Goal: Task Accomplishment & Management: Manage account settings

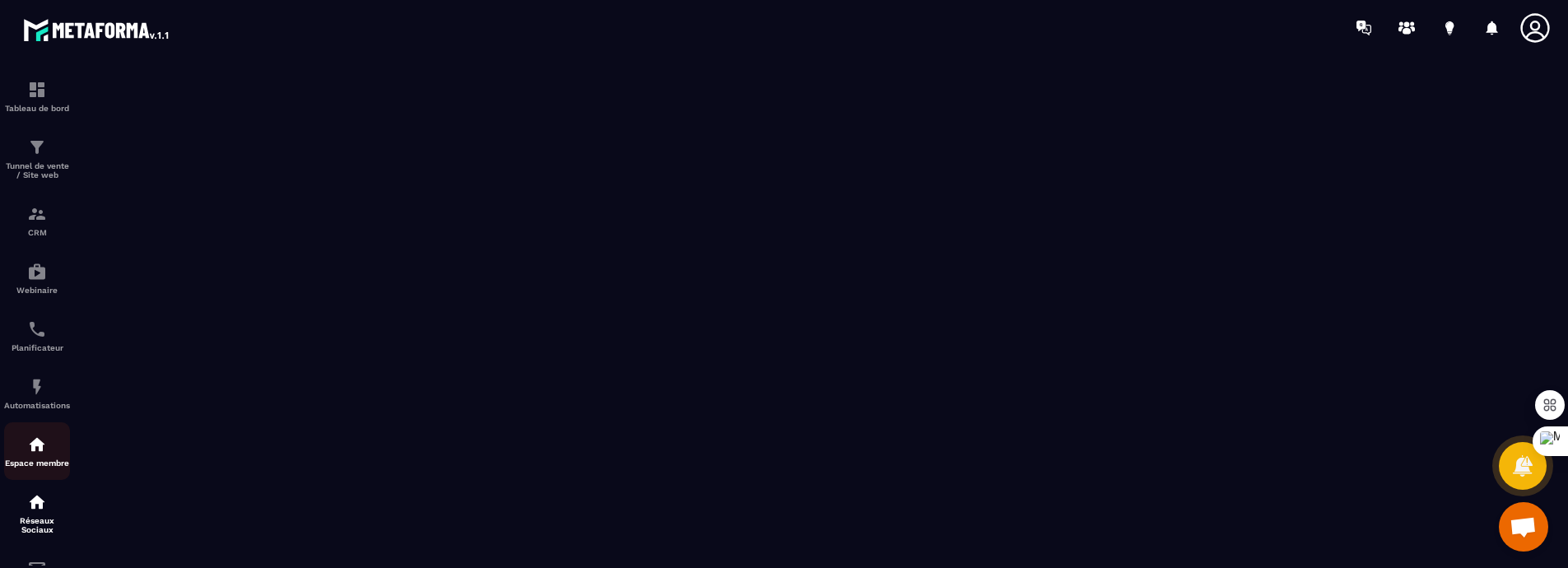
click at [28, 454] on img at bounding box center [37, 444] width 20 height 20
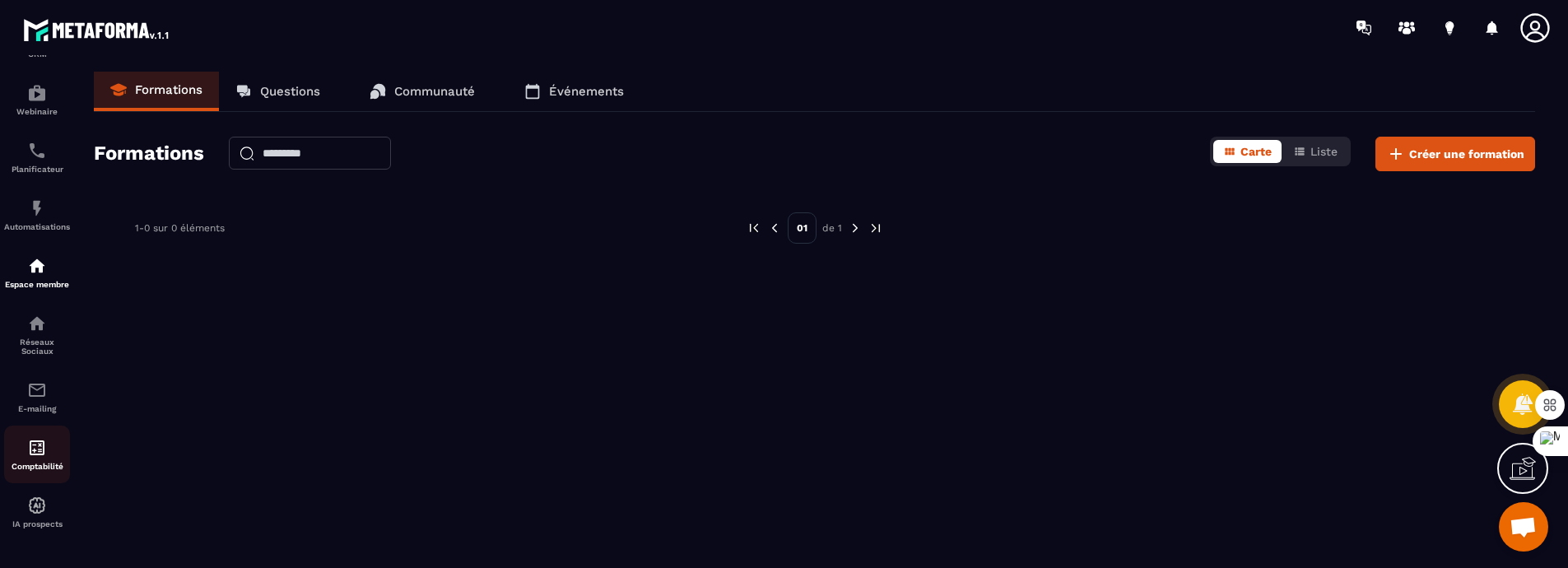
scroll to position [209, 0]
click at [34, 325] on img at bounding box center [37, 324] width 20 height 20
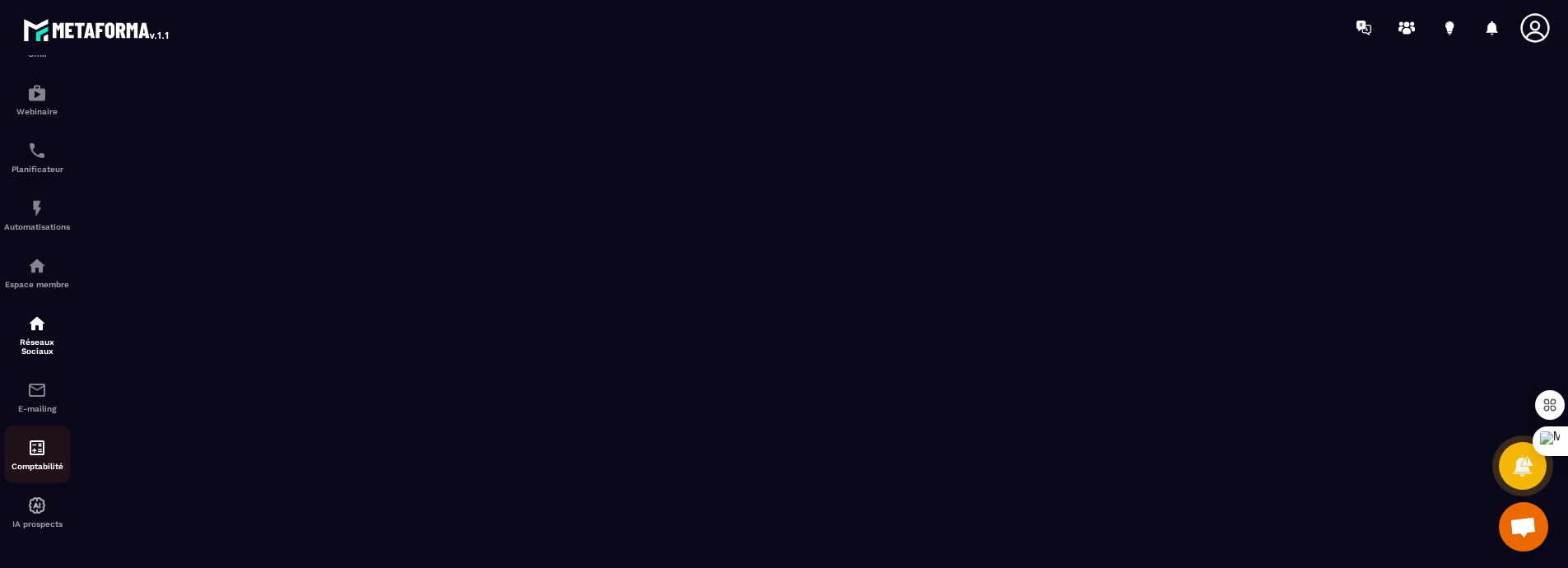
click at [35, 446] on img at bounding box center [37, 448] width 20 height 20
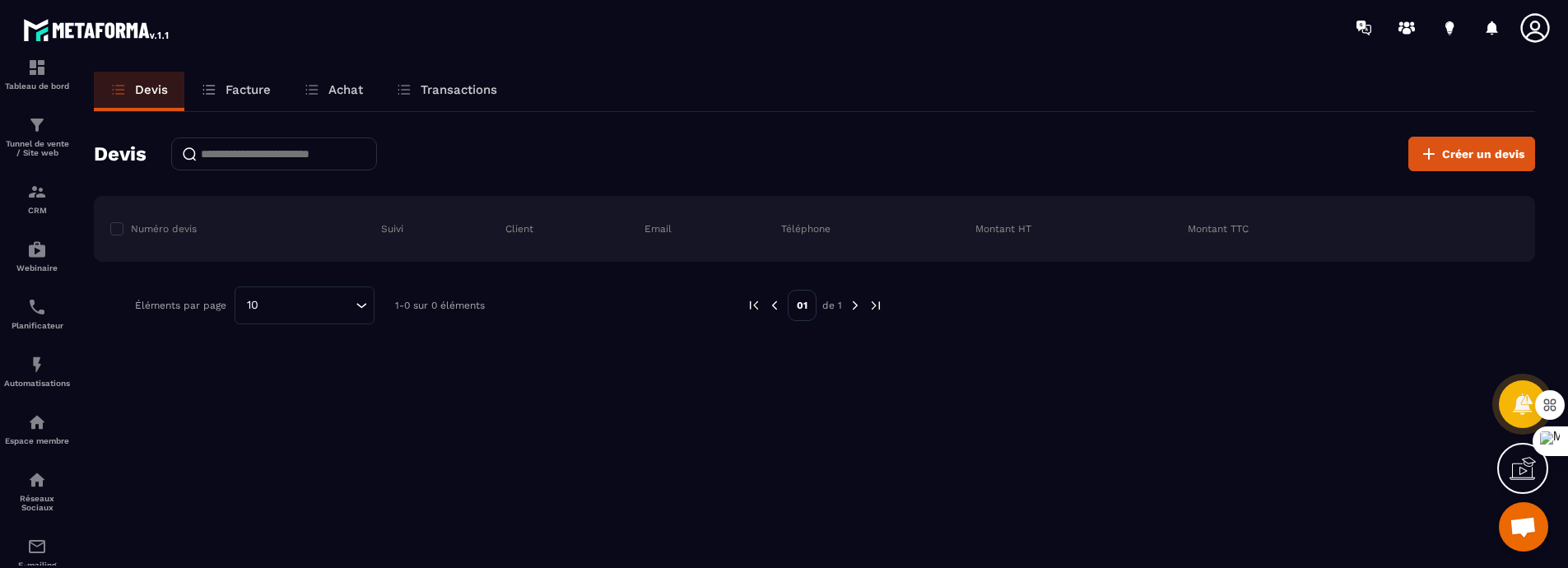
scroll to position [45, 0]
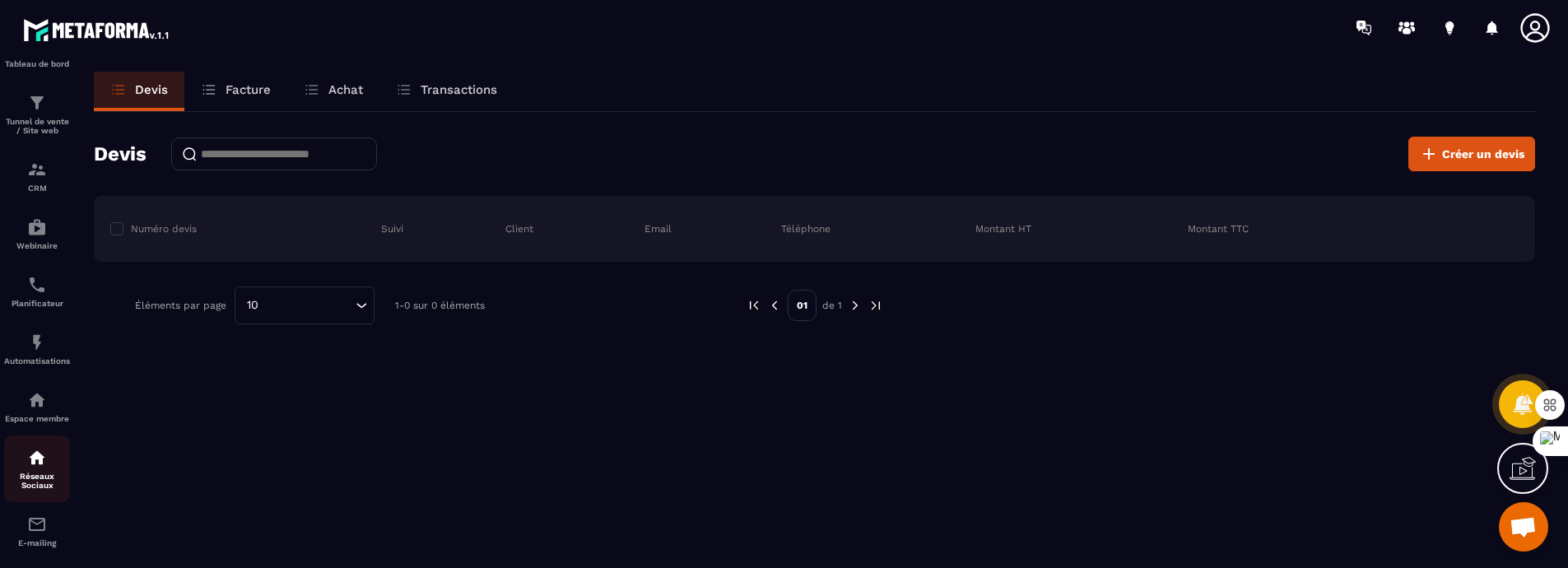
click at [34, 467] on img at bounding box center [37, 458] width 20 height 20
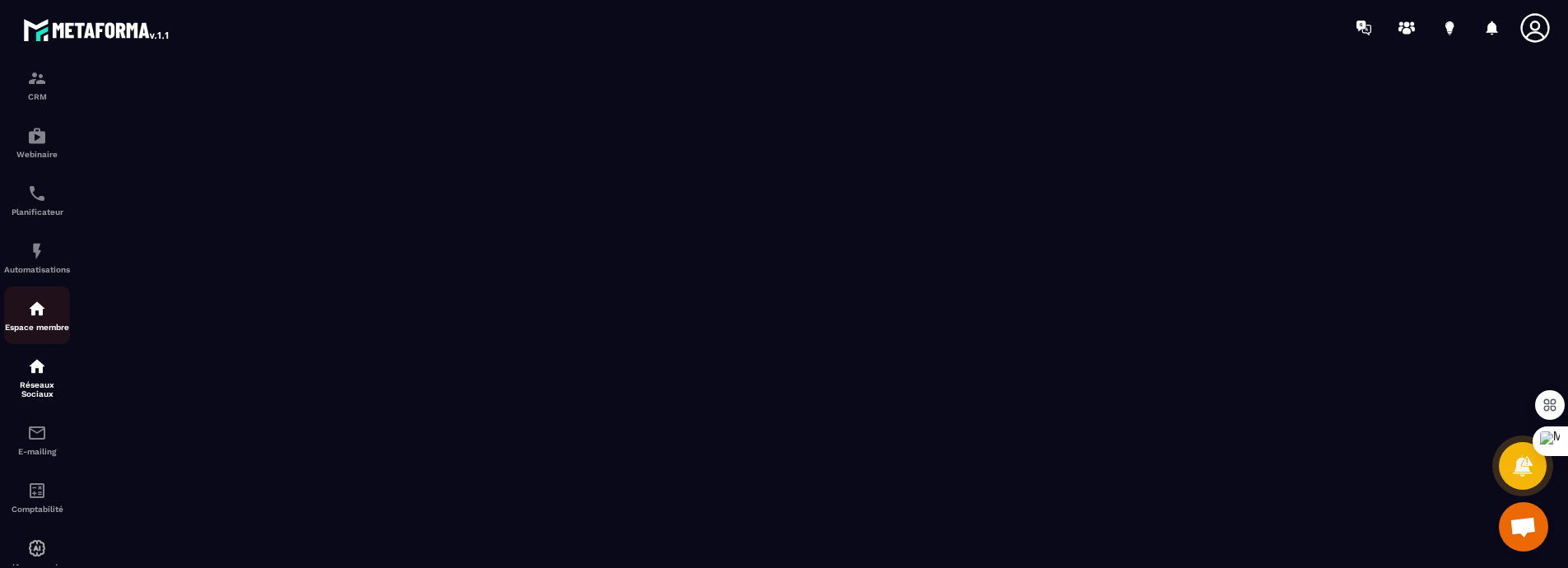
scroll to position [221, 0]
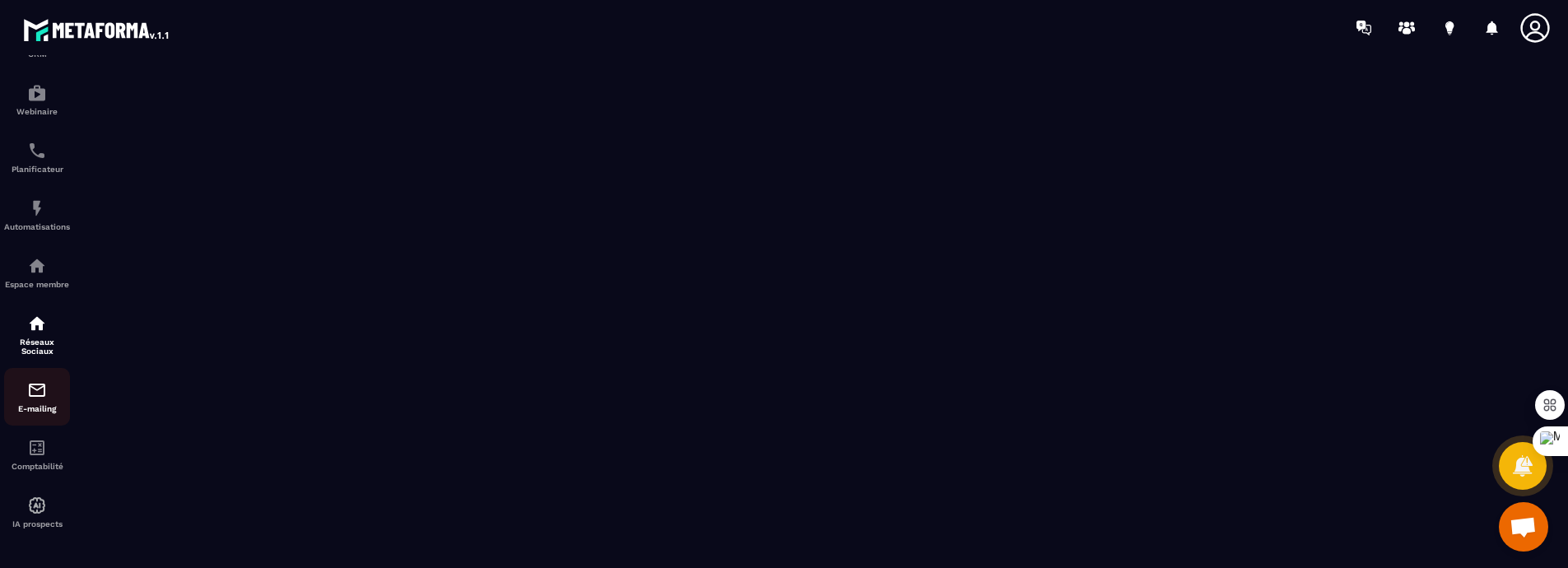
click at [37, 405] on p "E-mailing" at bounding box center [37, 409] width 66 height 9
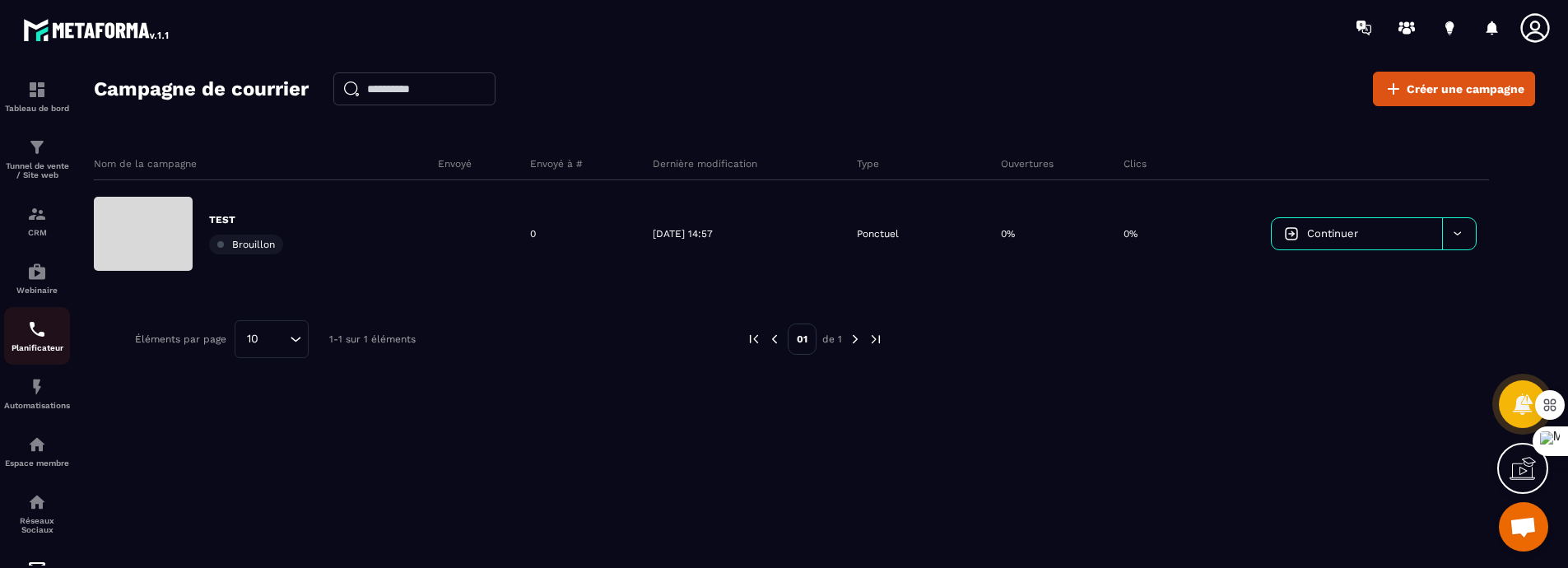
click at [40, 339] on img at bounding box center [37, 330] width 20 height 20
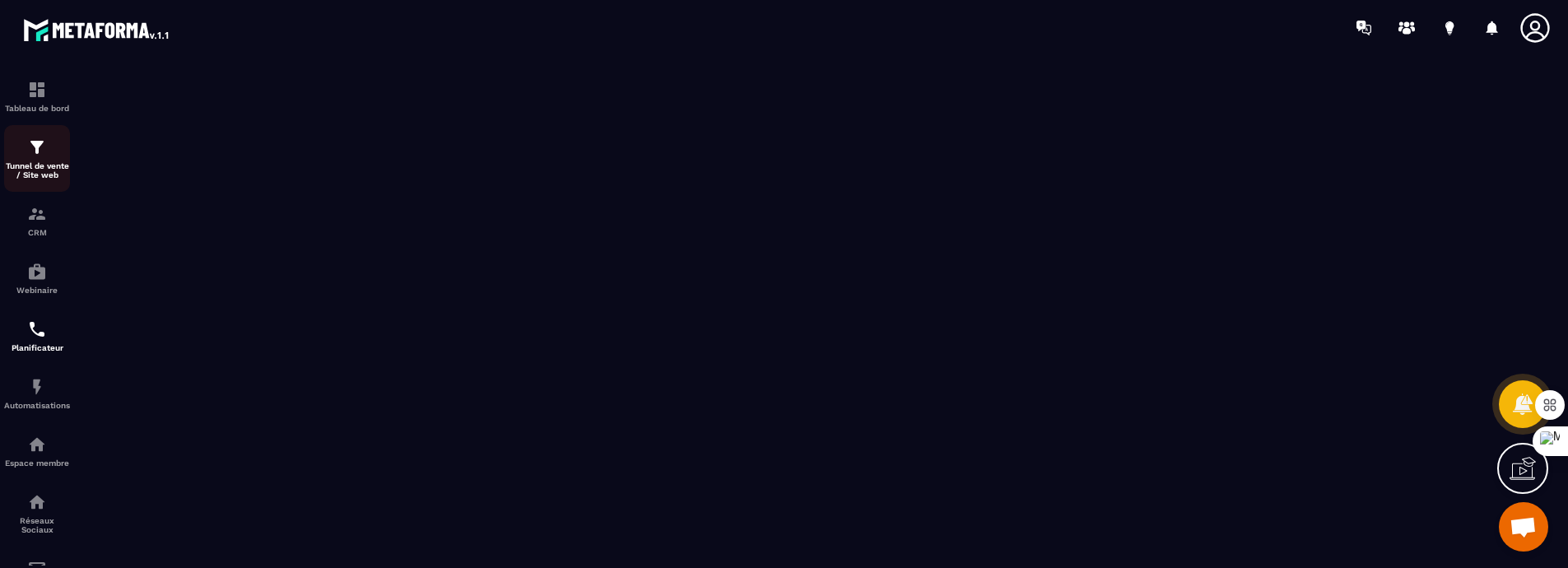
click at [40, 173] on p "Tunnel de vente / Site web" at bounding box center [37, 170] width 66 height 18
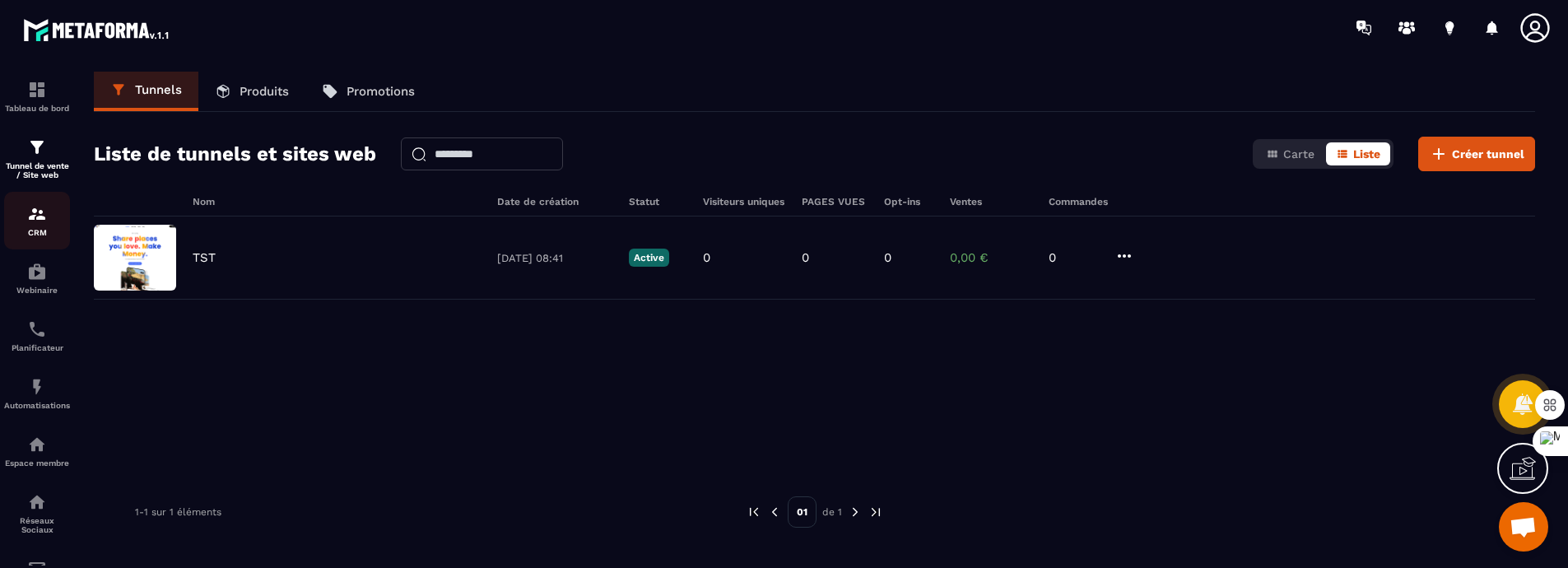
click at [25, 236] on div "CRM" at bounding box center [37, 220] width 66 height 33
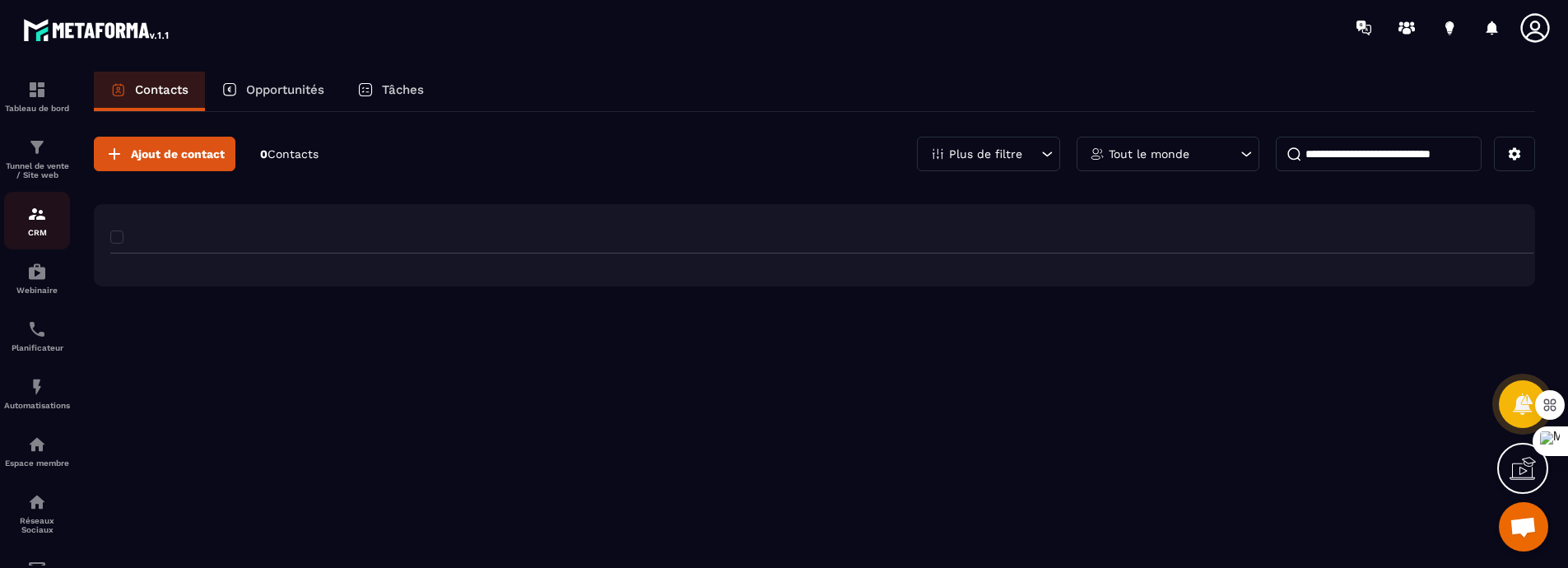
scroll to position [1, 0]
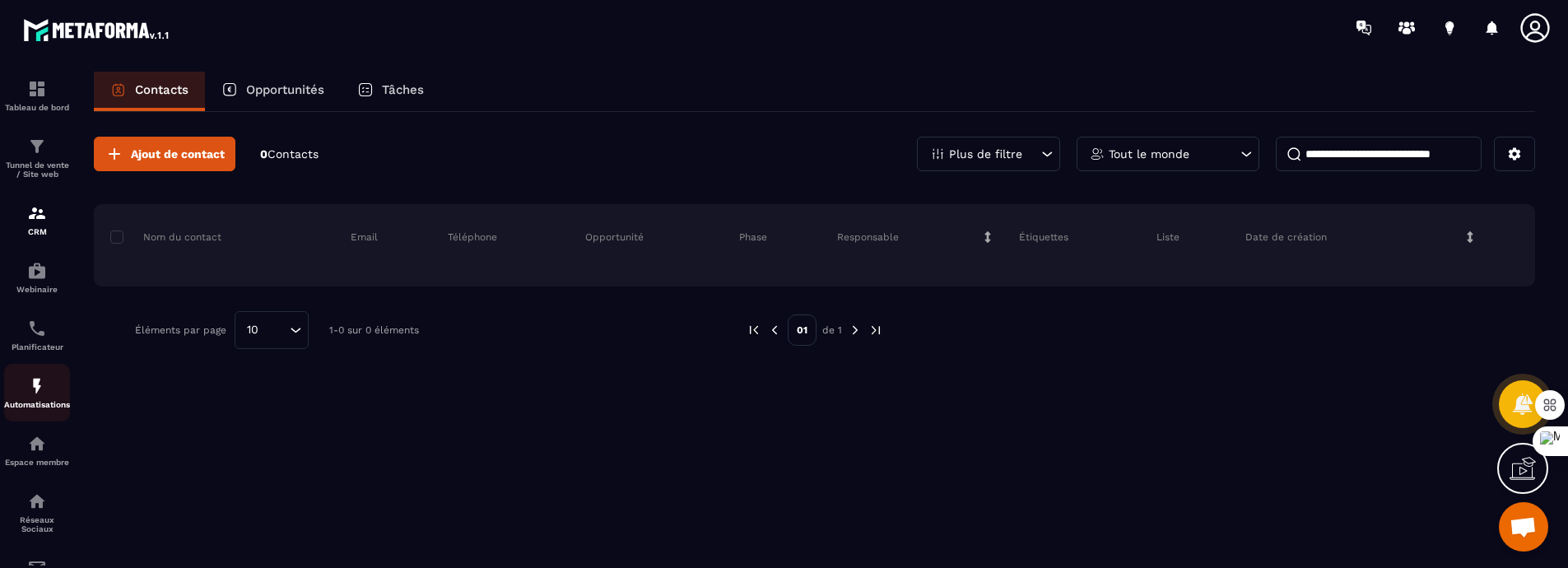
click at [35, 410] on p "Automatisations" at bounding box center [37, 405] width 66 height 9
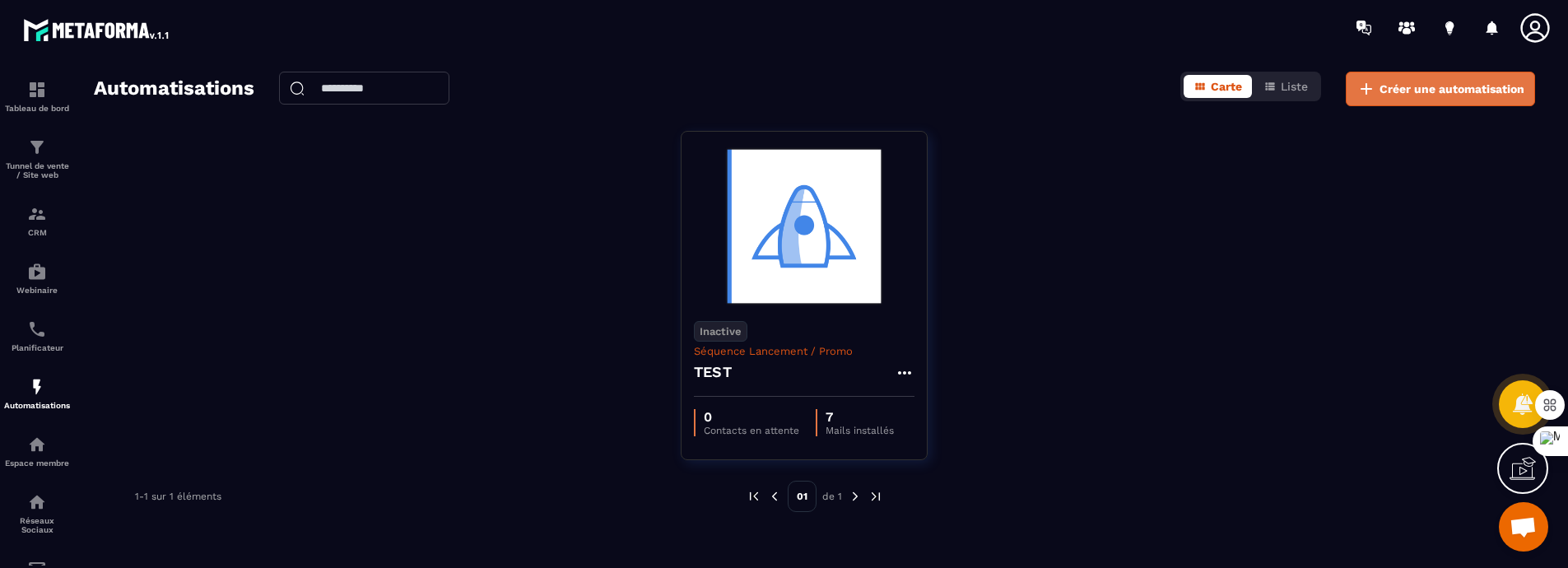
click at [1136, 93] on span "Créer une automatisation" at bounding box center [1451, 89] width 144 height 17
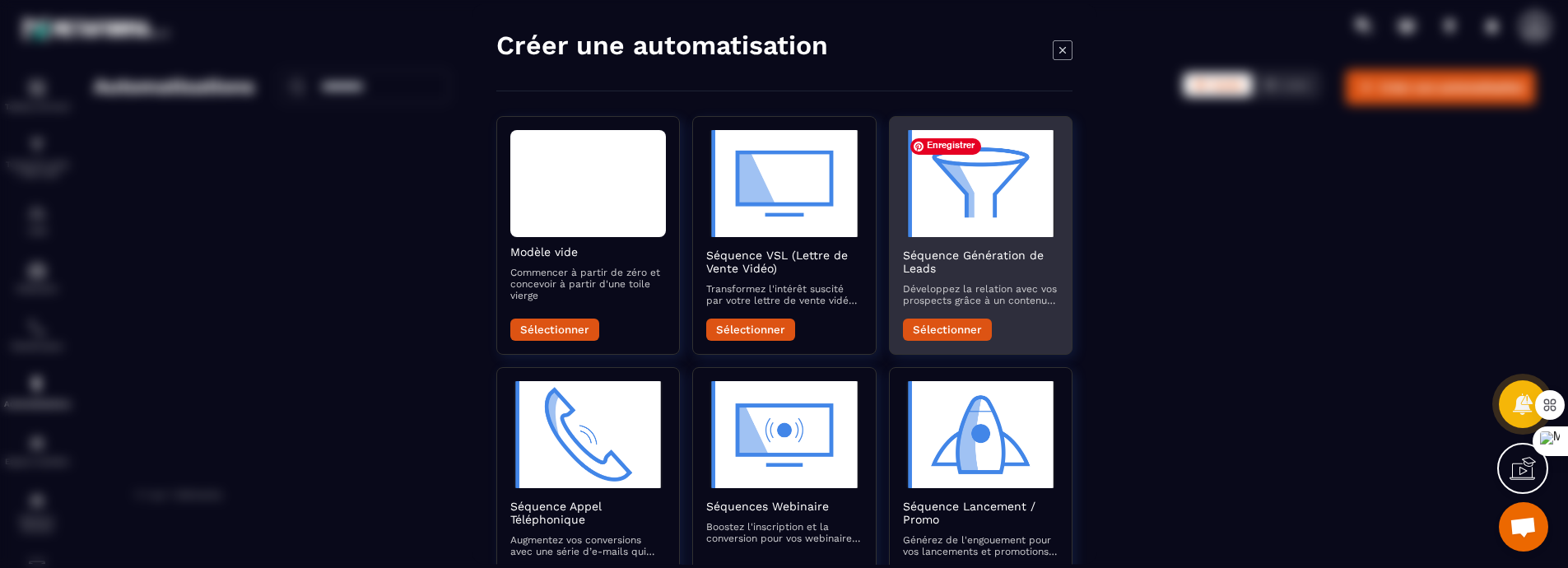
click at [969, 195] on img "Modal window" at bounding box center [980, 183] width 155 height 107
click at [954, 341] on button "Sélectionner" at bounding box center [946, 330] width 89 height 22
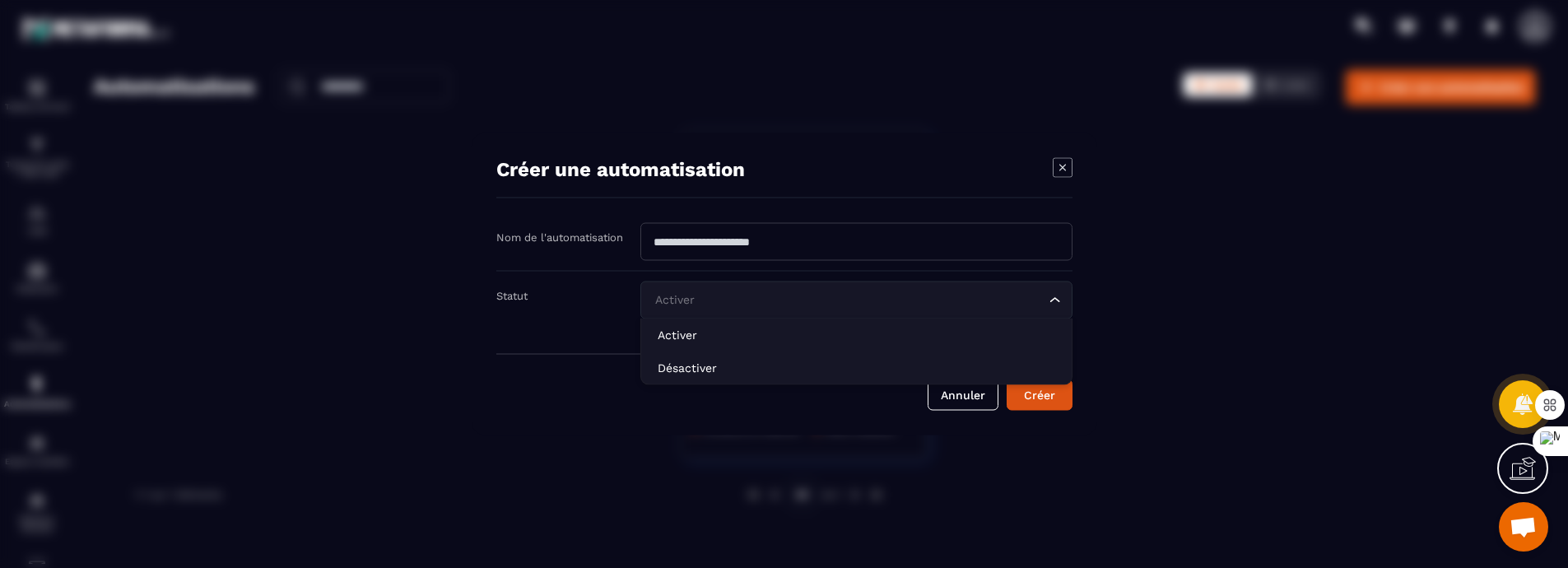
drag, startPoint x: 1054, startPoint y: 306, endPoint x: 933, endPoint y: 330, distance: 123.4
click at [1053, 306] on icon "Search for option" at bounding box center [1055, 300] width 17 height 17
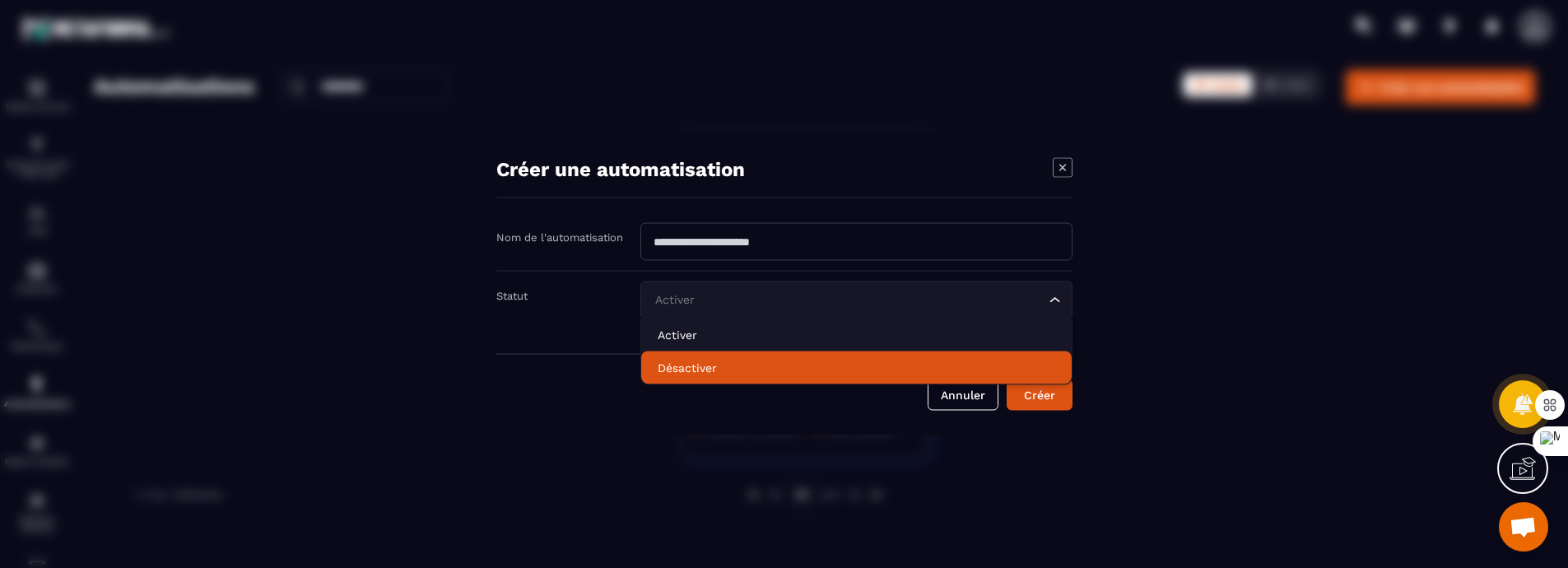
click at [804, 362] on li "Désactiver" at bounding box center [857, 368] width 430 height 33
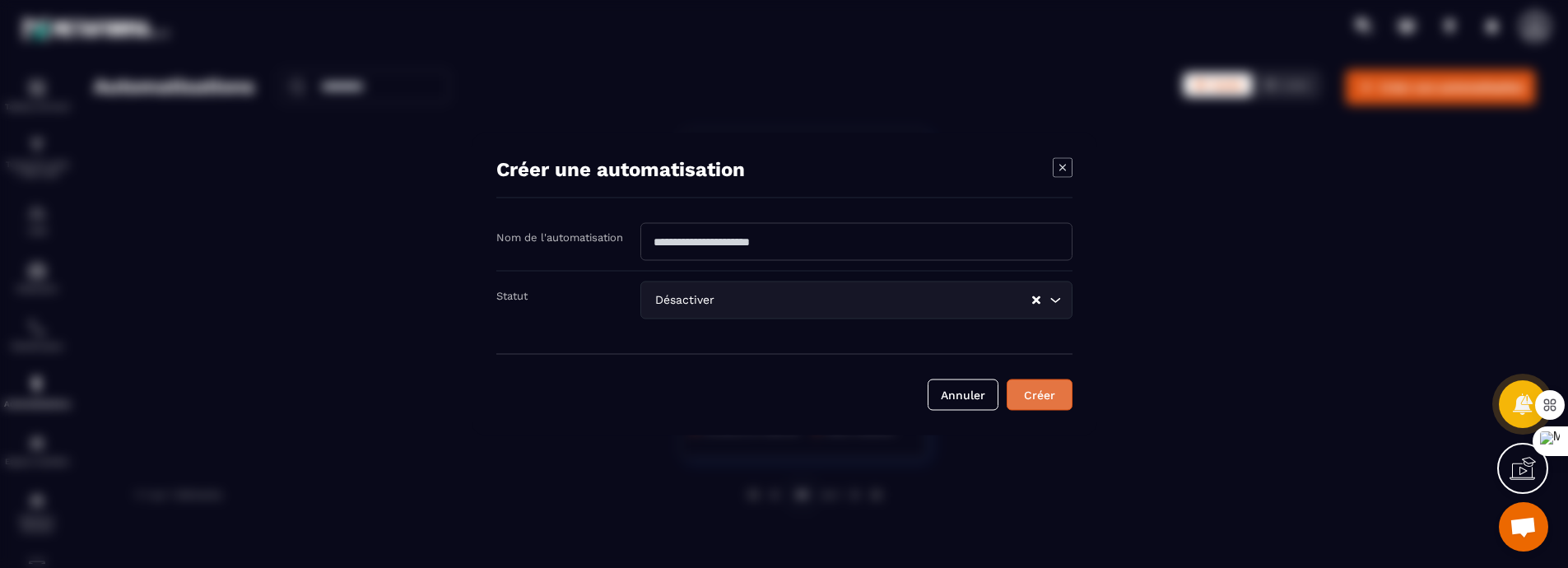
click at [1070, 400] on button "Créer" at bounding box center [1040, 395] width 66 height 31
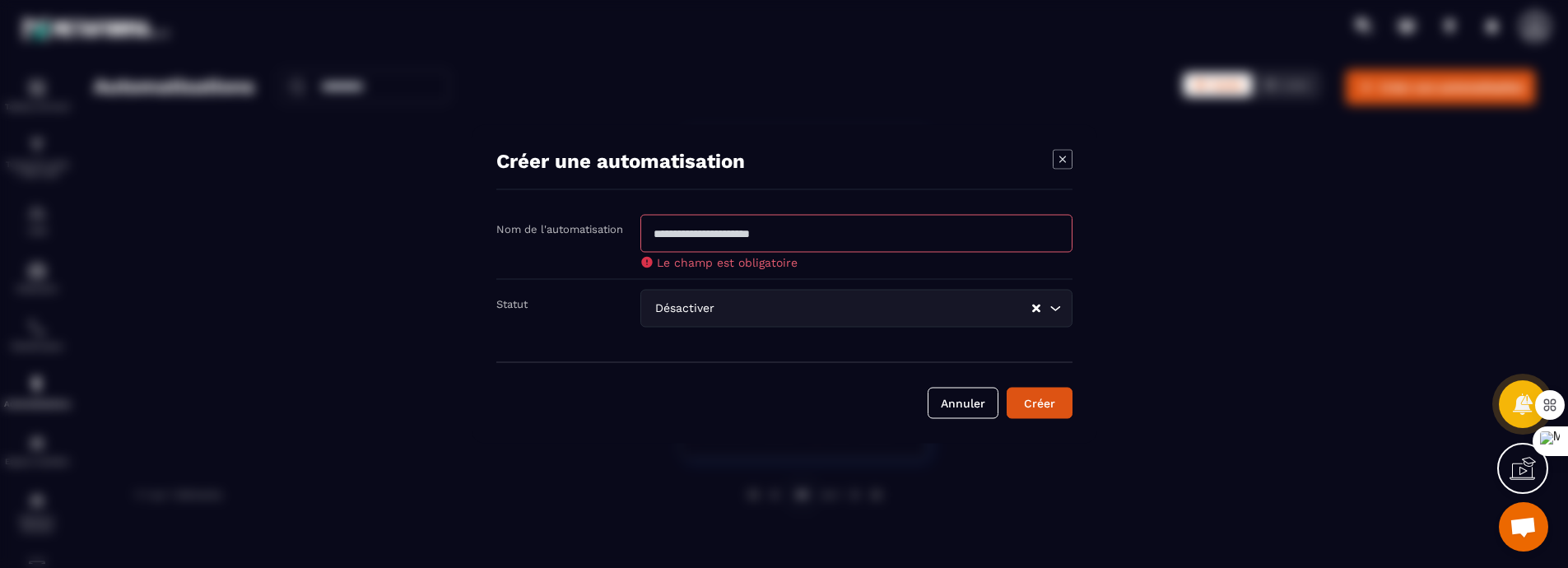
click at [771, 225] on input "Modal window" at bounding box center [857, 234] width 432 height 38
type input "****"
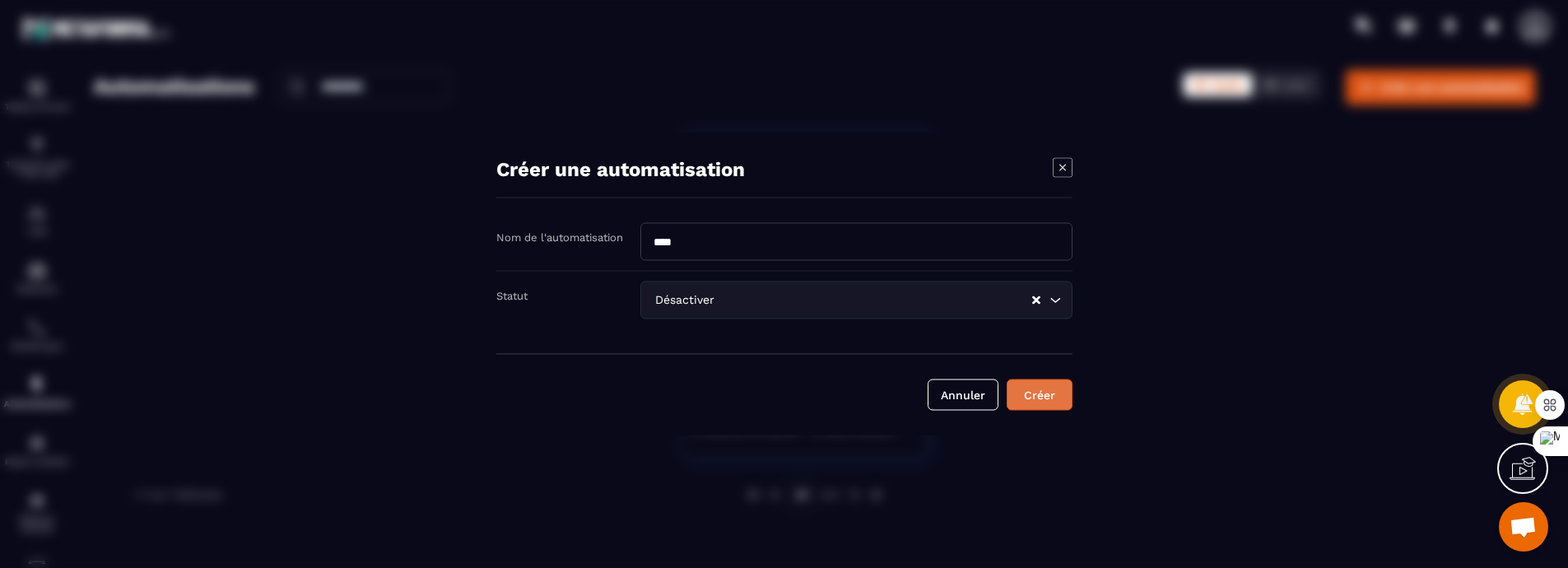
click at [1032, 395] on button "Créer" at bounding box center [1040, 395] width 66 height 31
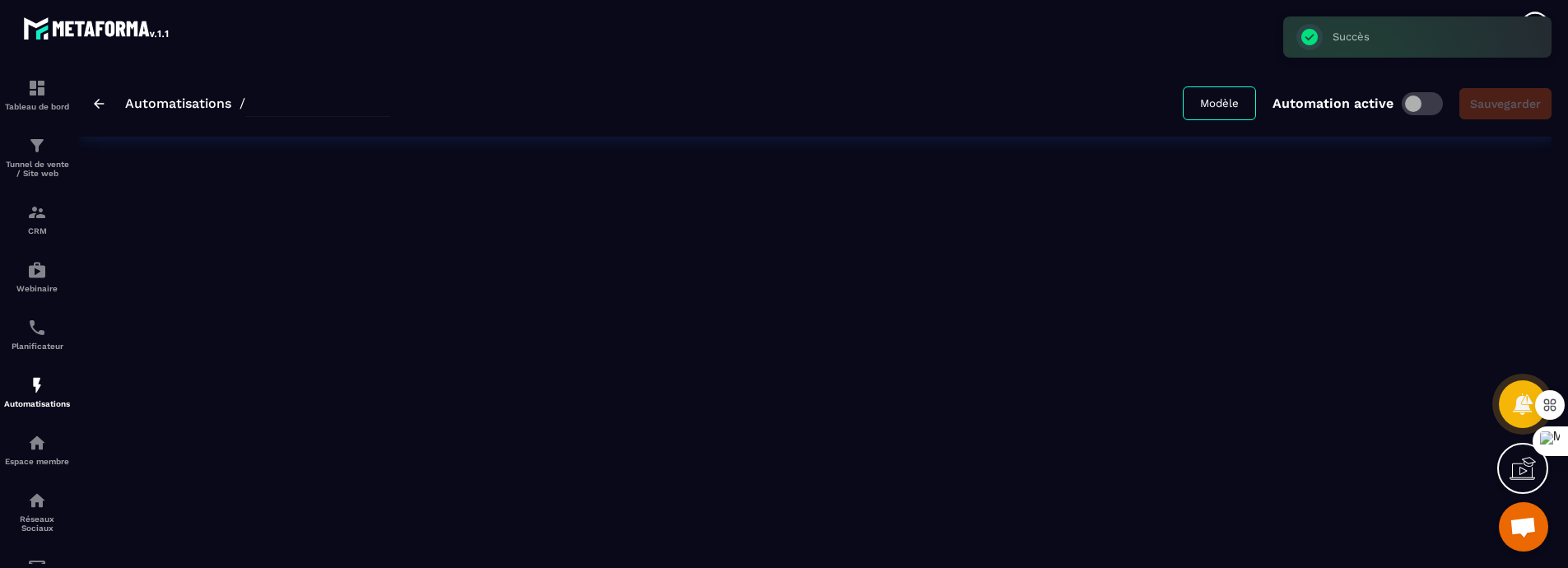
type input "****"
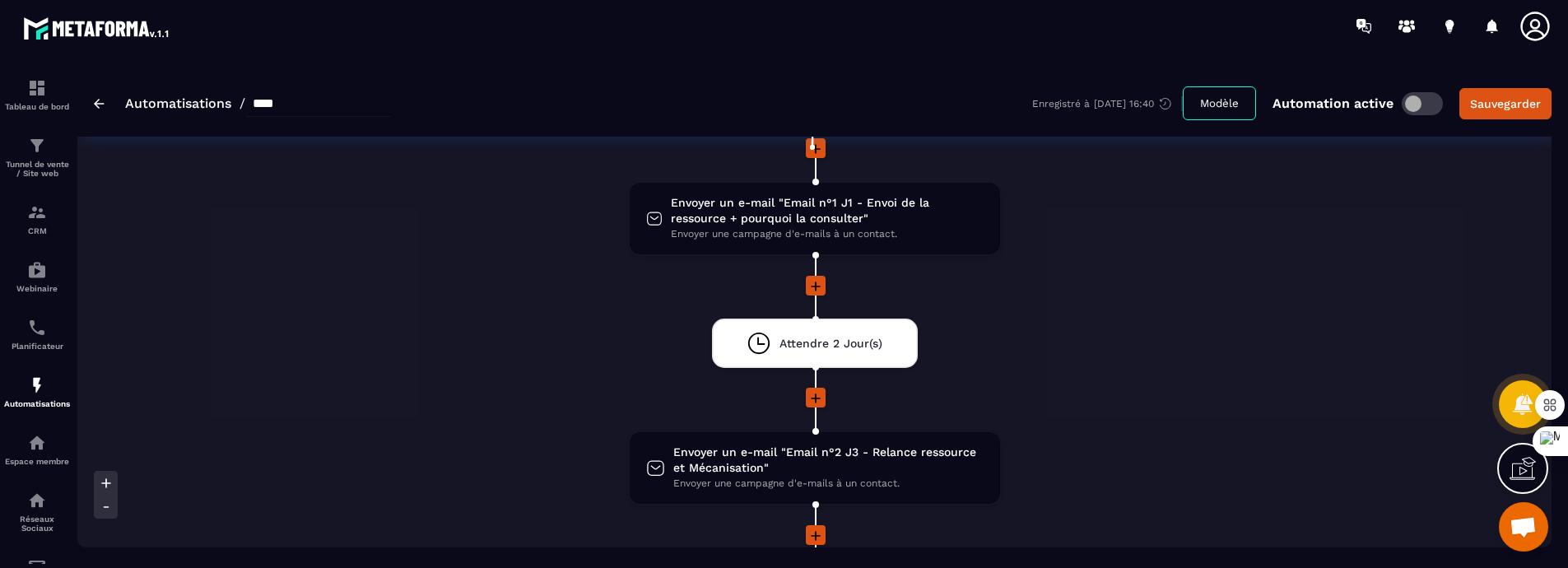
scroll to position [179, 0]
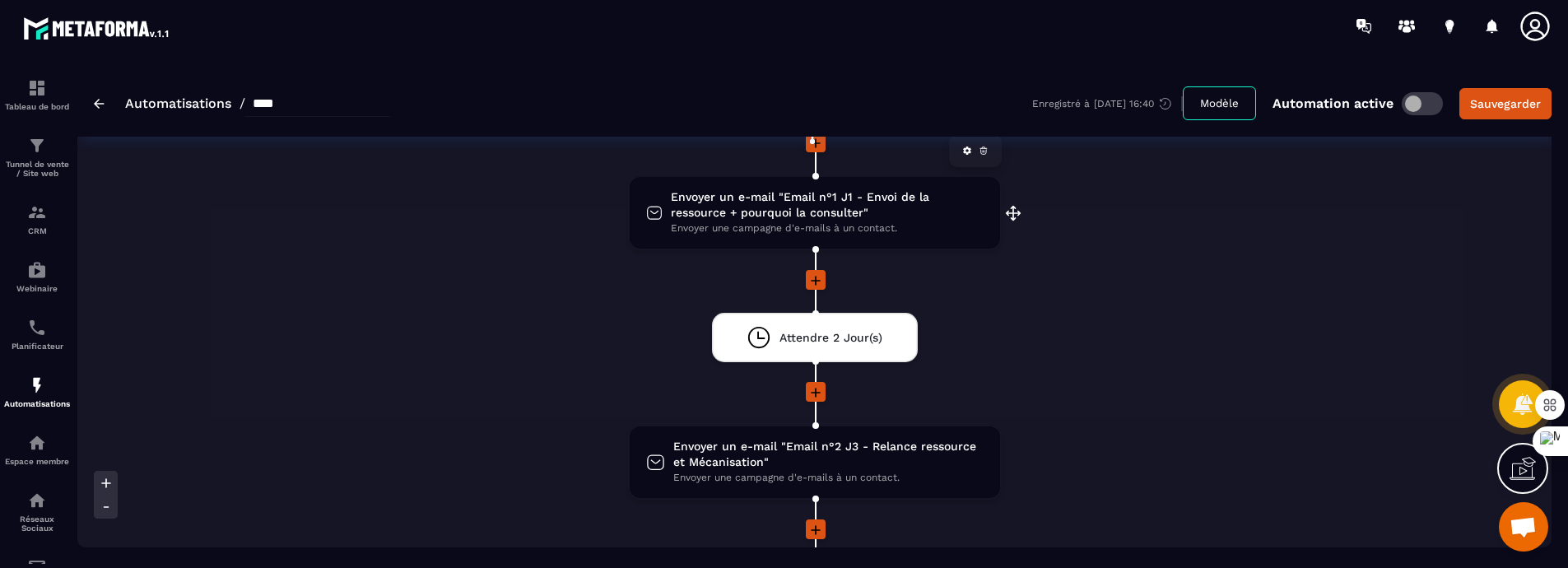
click at [757, 220] on span "Envoyer un e-mail "Email n°1 J1 - Envoi de la ressource + pourquoi la consulter"" at bounding box center [827, 204] width 312 height 31
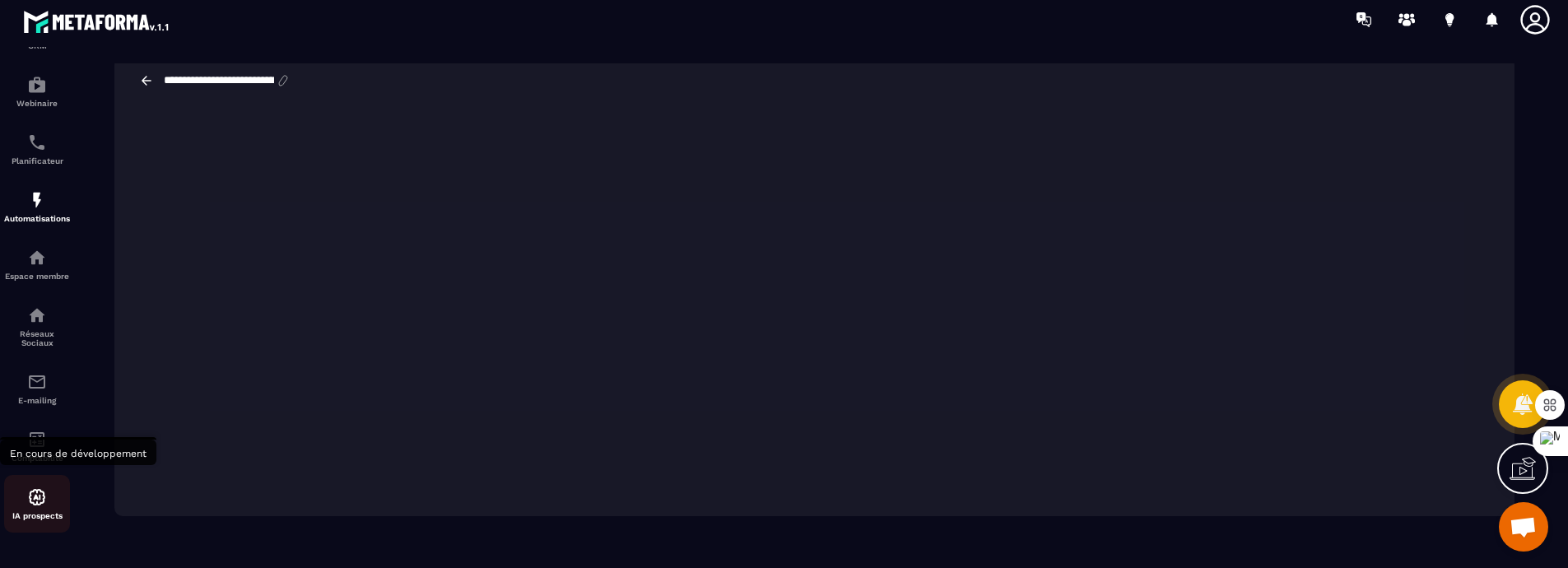
scroll to position [221, 0]
click at [38, 497] on img at bounding box center [37, 497] width 20 height 20
click at [35, 491] on img at bounding box center [37, 497] width 20 height 20
click at [36, 434] on img at bounding box center [37, 439] width 20 height 20
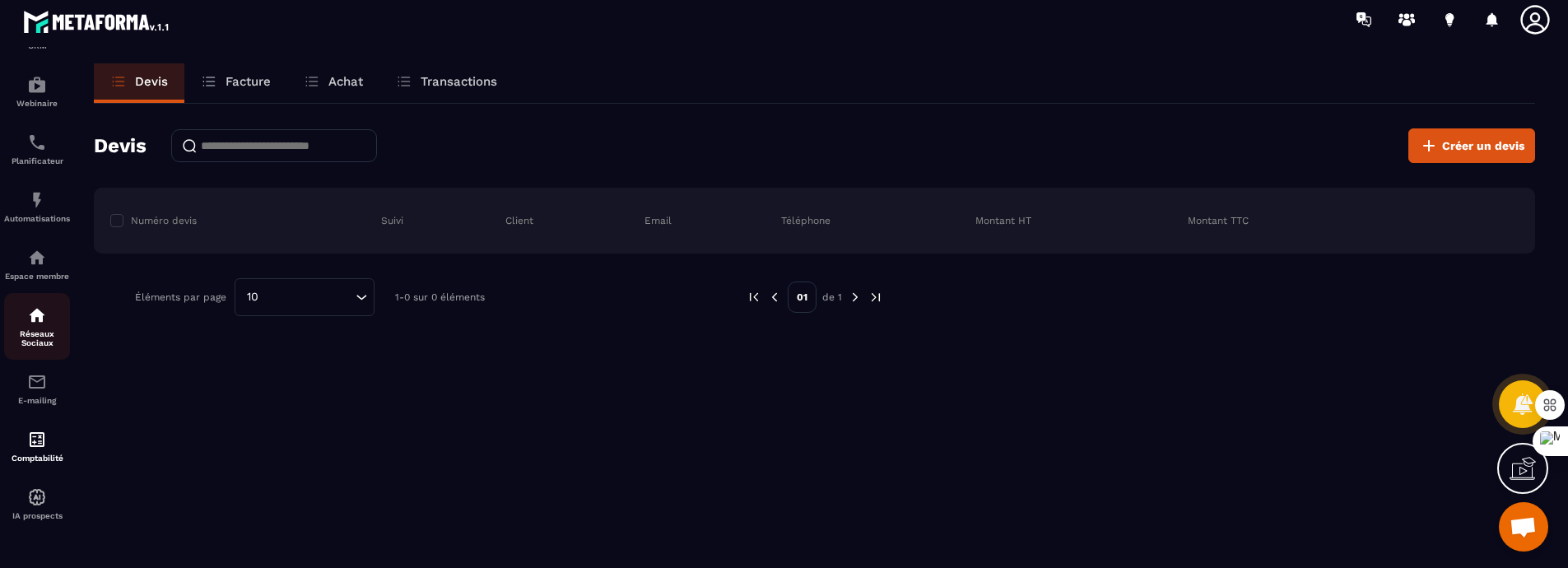
scroll to position [221, 0]
click at [36, 499] on img at bounding box center [37, 497] width 20 height 20
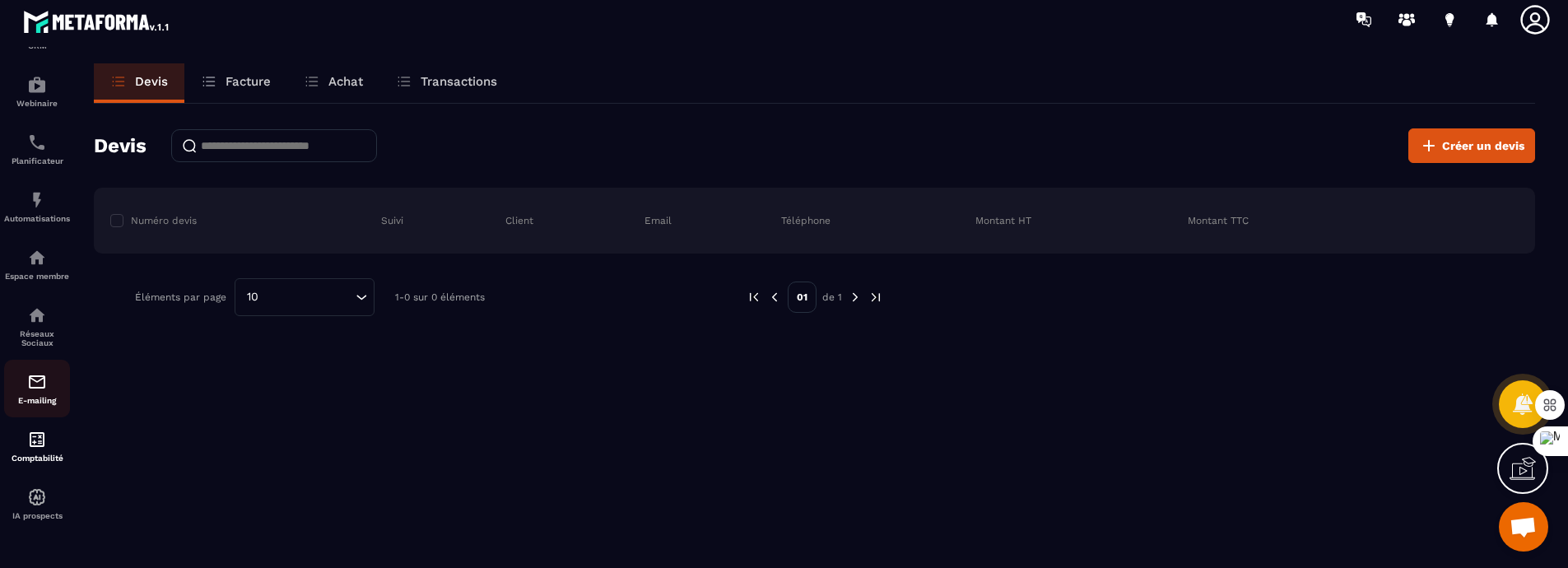
click at [40, 383] on div "E-mailing" at bounding box center [37, 389] width 66 height 33
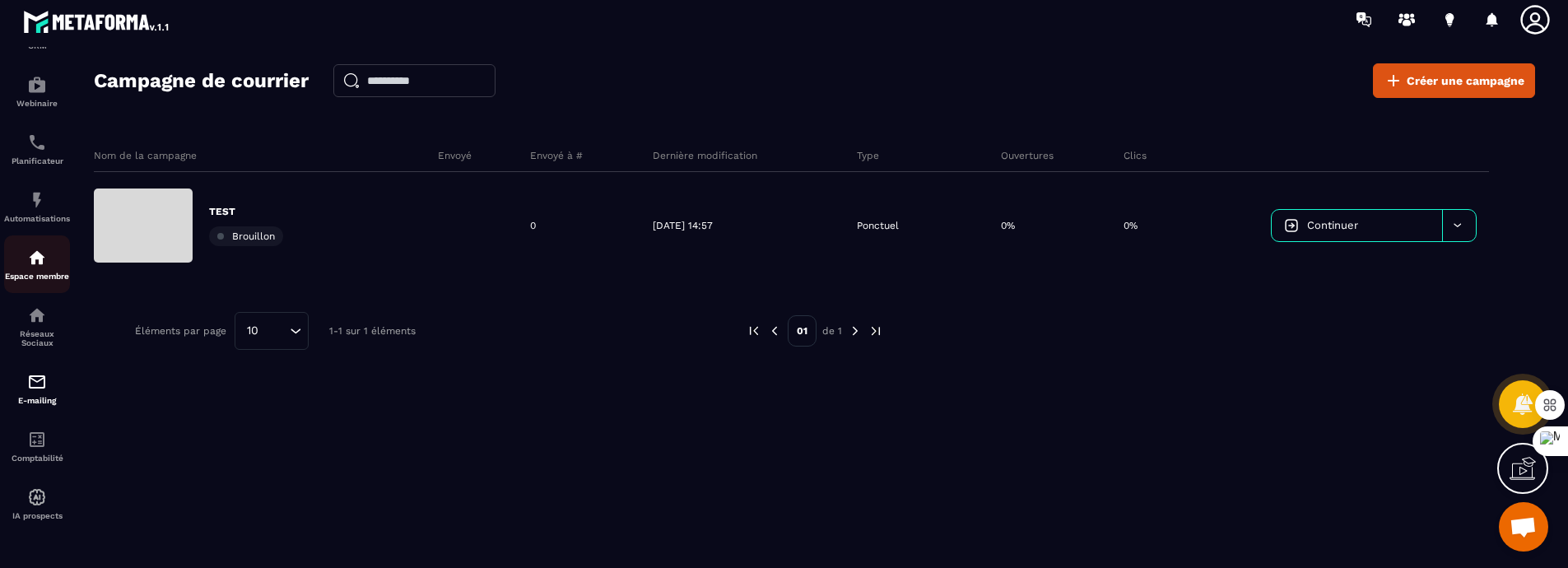
scroll to position [221, 0]
click at [37, 495] on img at bounding box center [37, 497] width 20 height 20
click at [38, 432] on img at bounding box center [37, 439] width 20 height 20
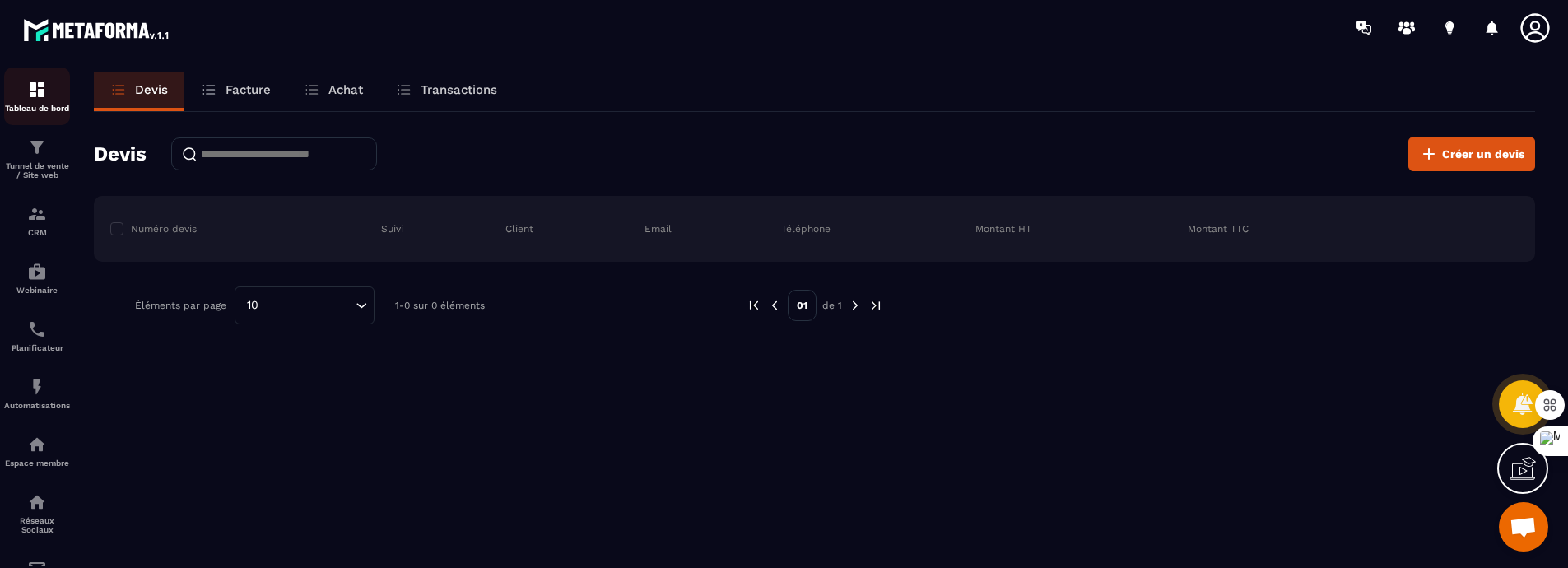
click at [40, 98] on img at bounding box center [37, 90] width 20 height 20
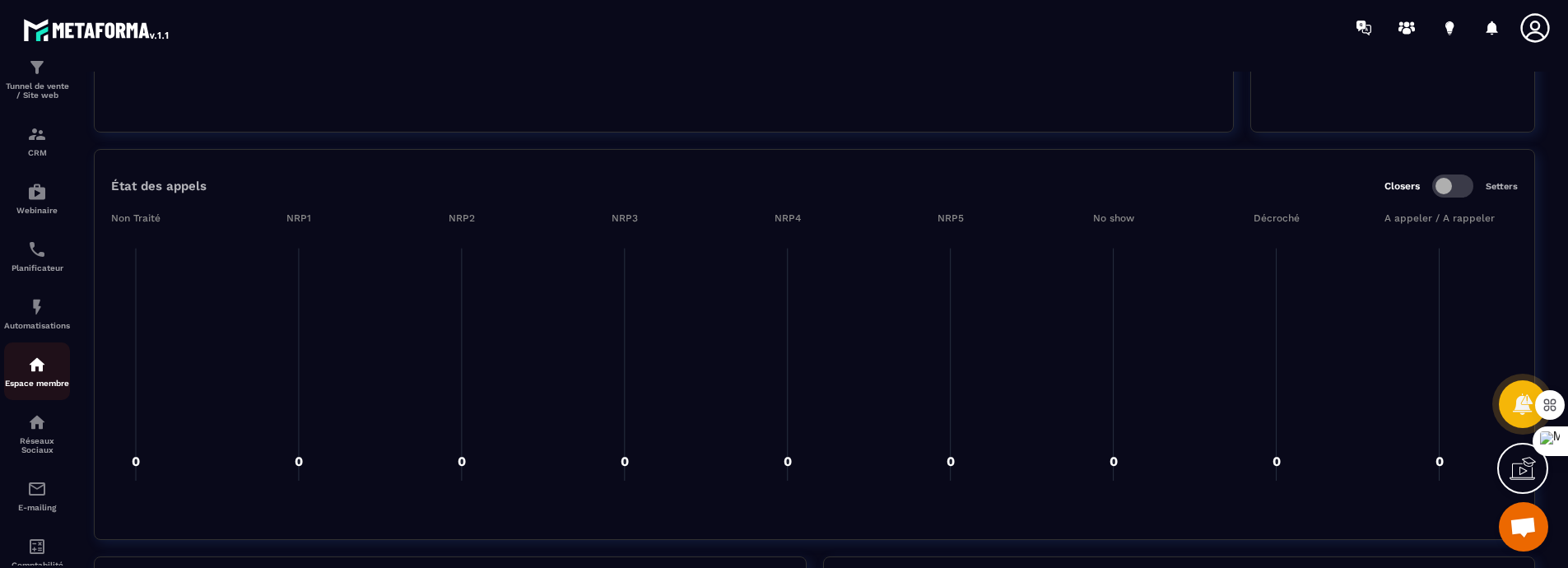
scroll to position [1201, 0]
click at [40, 375] on img at bounding box center [37, 365] width 20 height 20
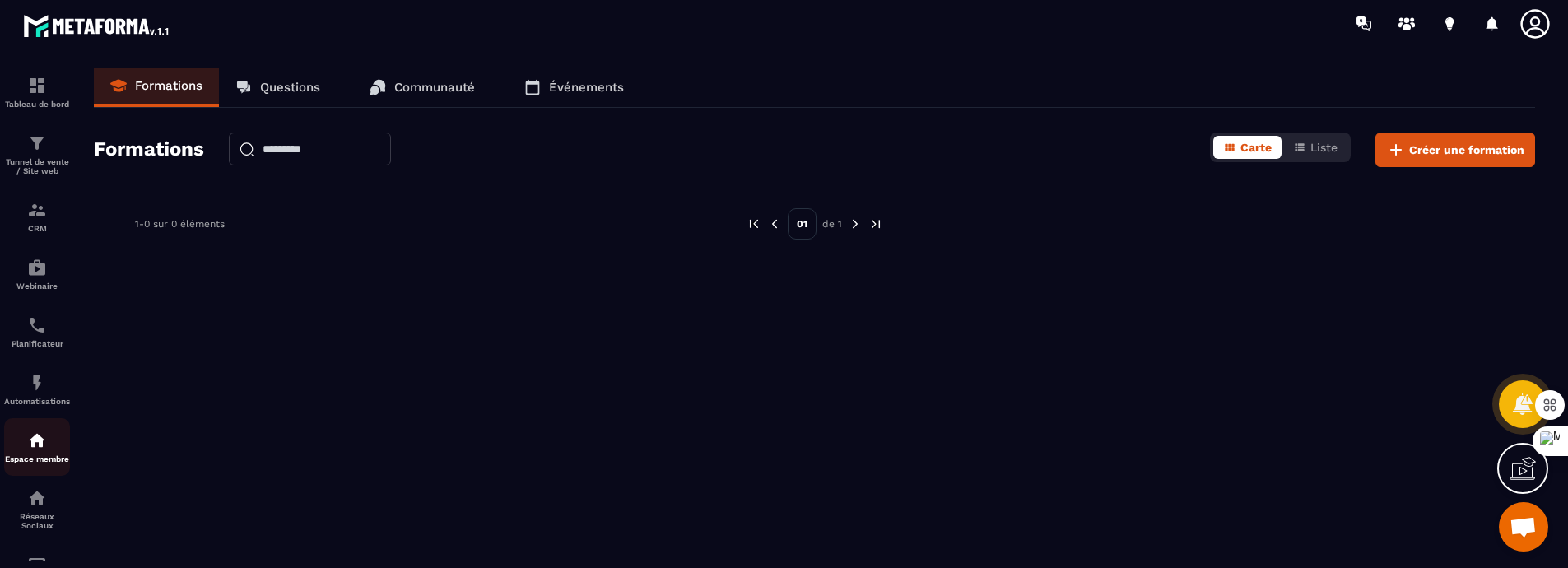
scroll to position [6, 0]
click at [44, 462] on p "Espace membre" at bounding box center [37, 457] width 66 height 9
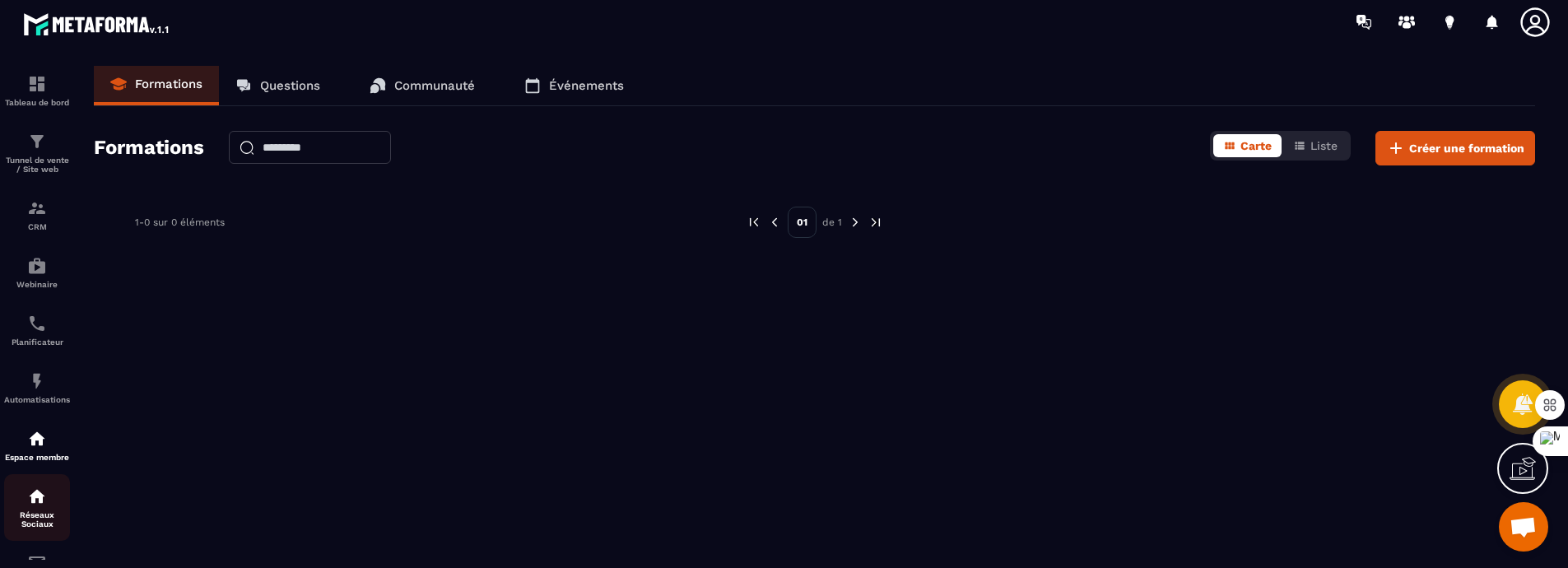
click at [40, 506] on img at bounding box center [37, 496] width 20 height 20
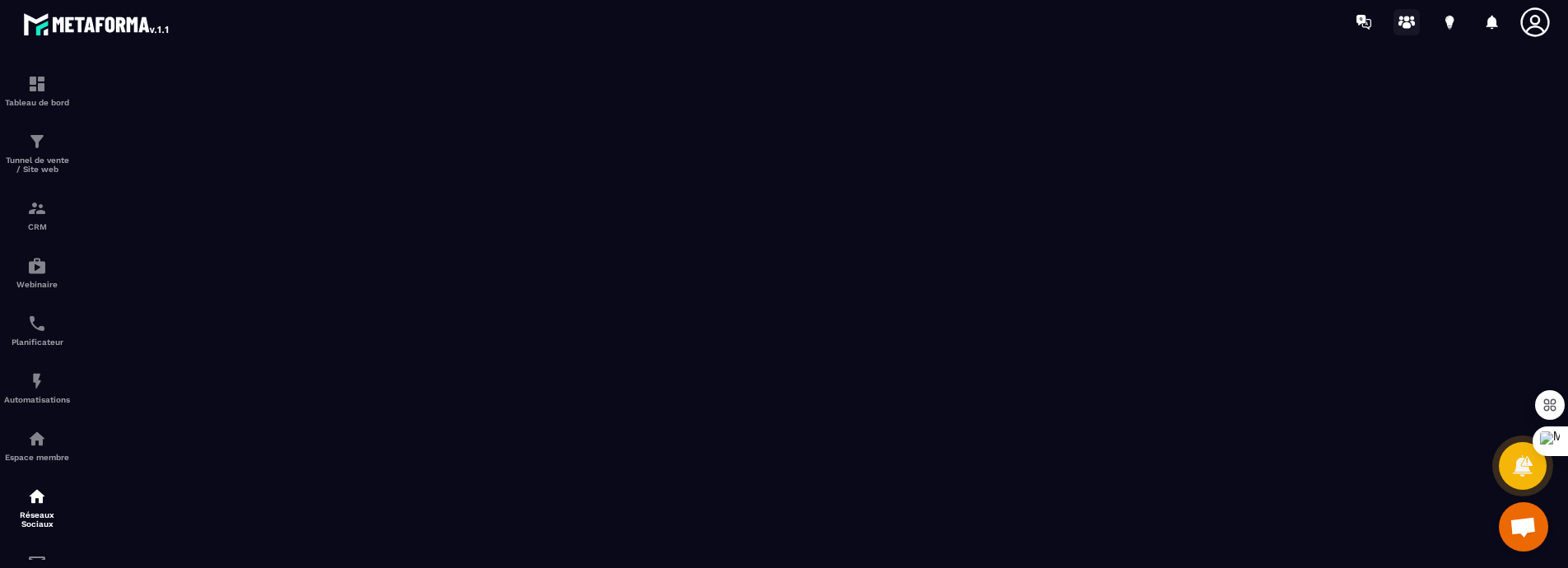
click at [1136, 15] on icon at bounding box center [1407, 22] width 26 height 26
click at [1136, 21] on icon at bounding box center [1535, 22] width 33 height 33
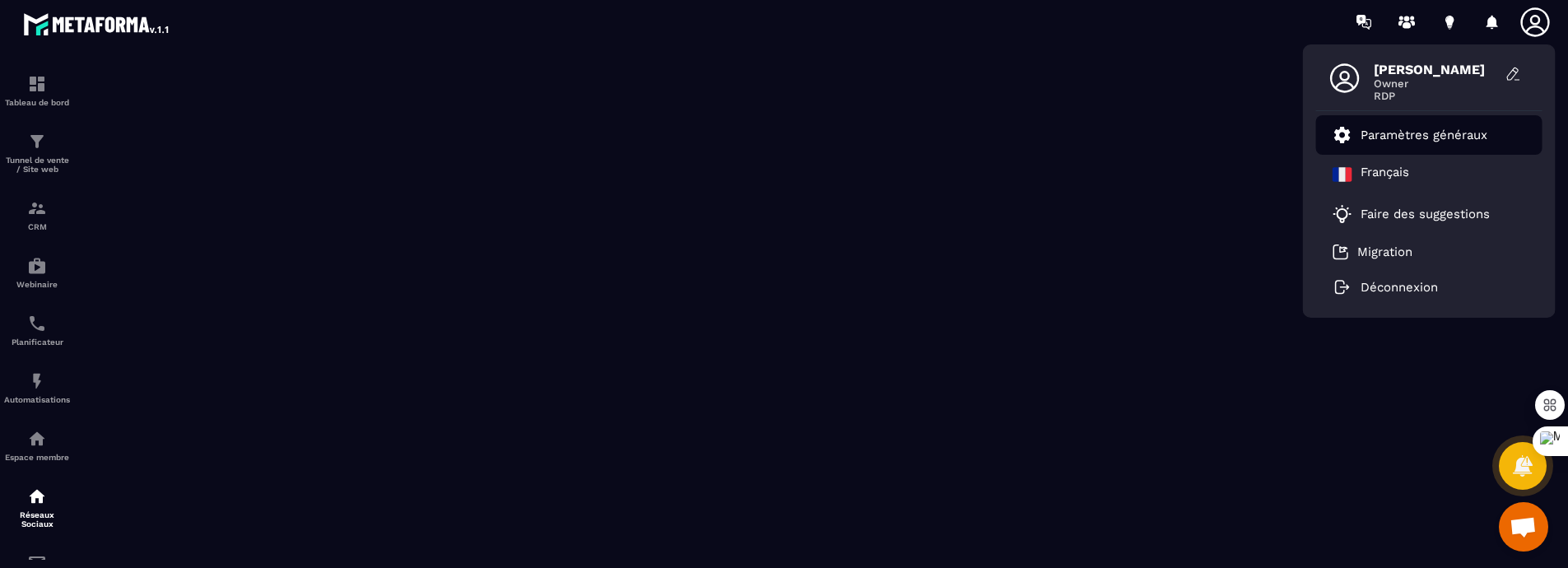
click at [1136, 140] on p "Paramètres généraux" at bounding box center [1424, 135] width 127 height 15
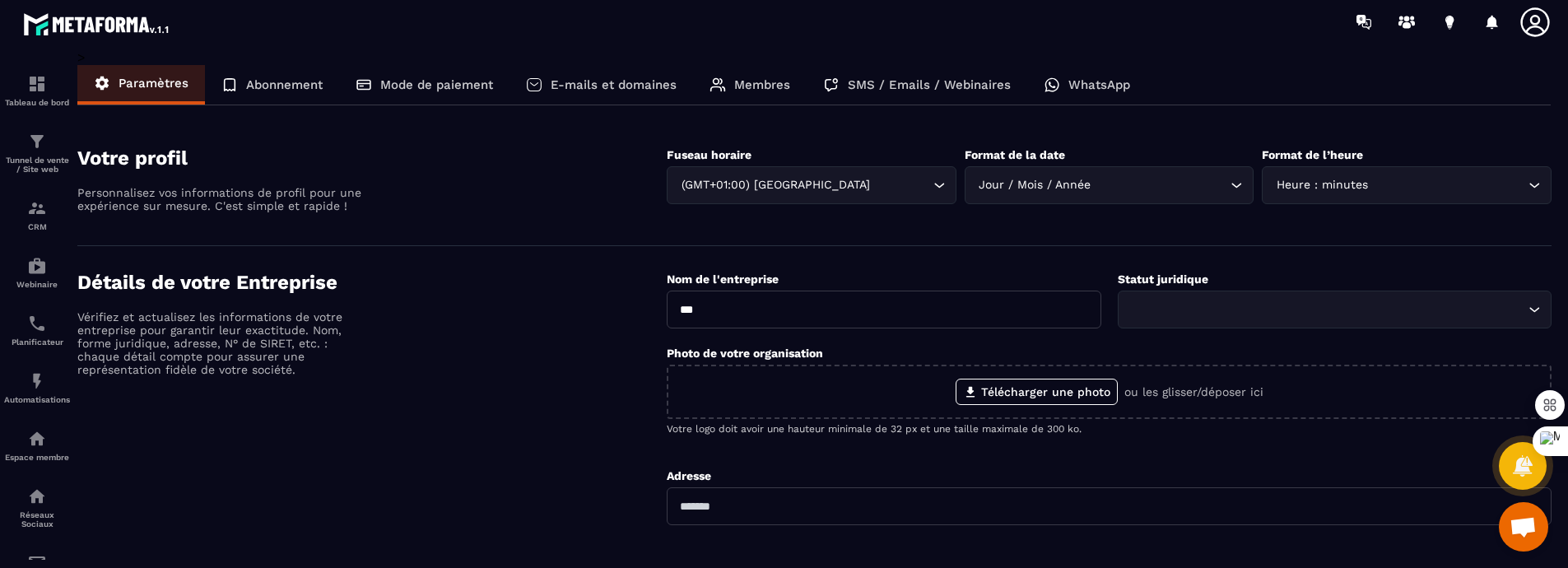
click at [282, 92] on p "Abonnement" at bounding box center [284, 85] width 77 height 15
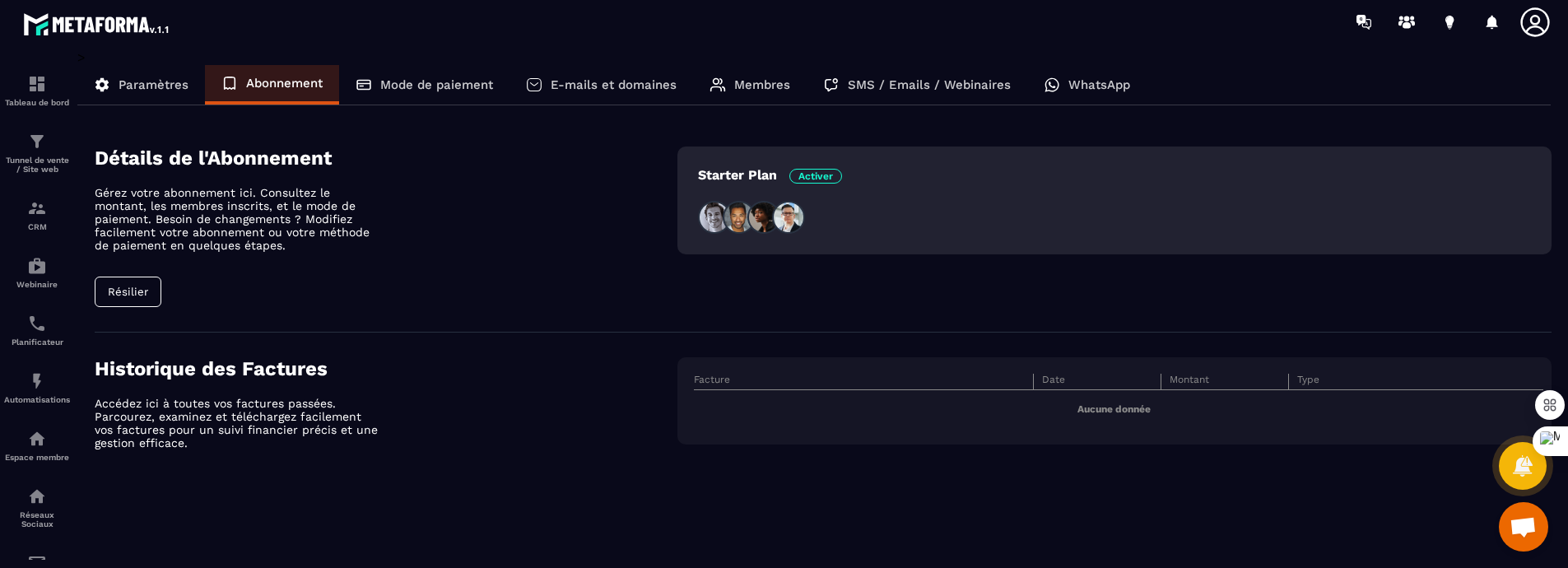
scroll to position [16, 0]
click at [827, 169] on span "Activer" at bounding box center [816, 175] width 53 height 15
click at [121, 306] on button "Résilier" at bounding box center [128, 292] width 67 height 31
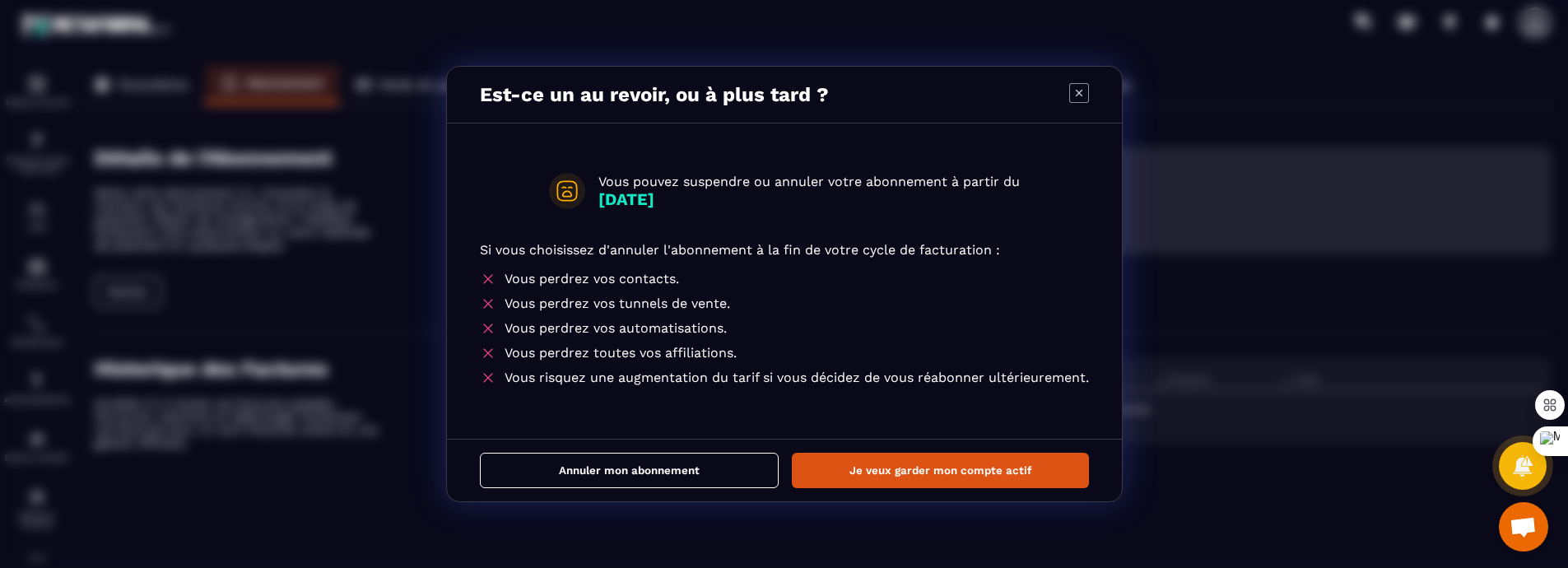
click at [618, 488] on button "Annuler mon abonnement" at bounding box center [630, 471] width 299 height 36
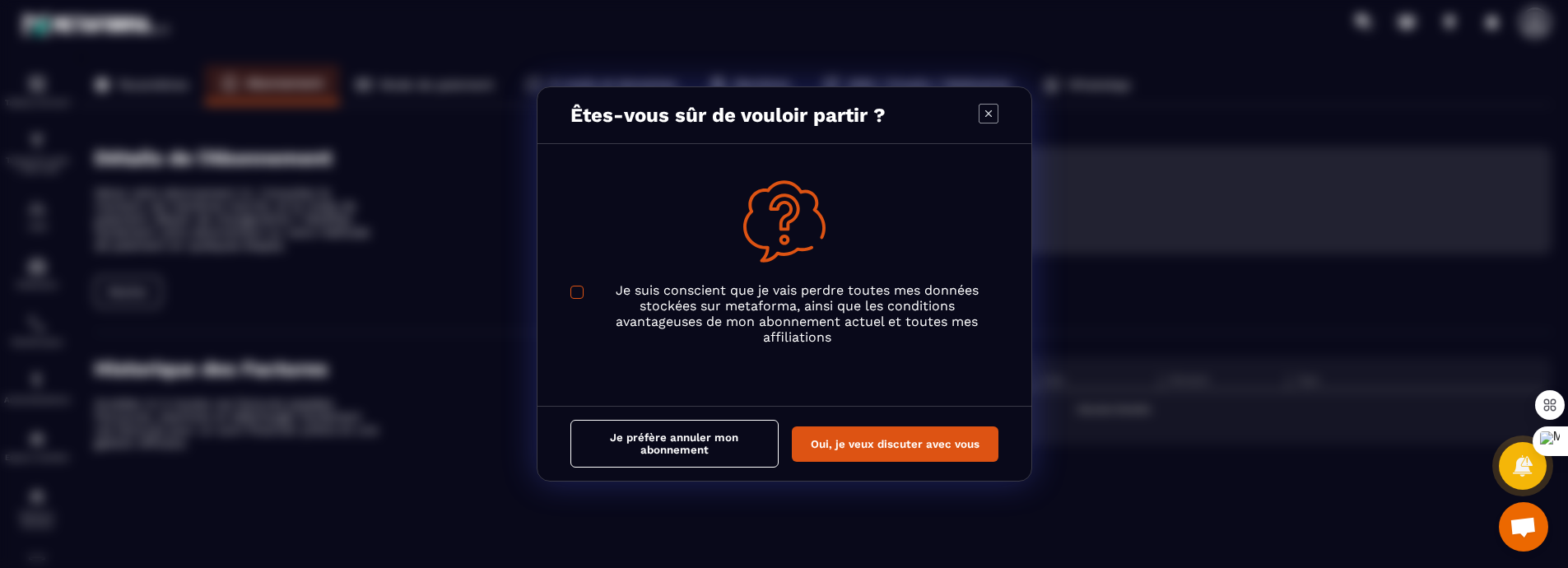
click at [576, 287] on span "Modal window" at bounding box center [577, 292] width 13 height 13
click at [653, 457] on button "Je préfère annuler mon abonnement" at bounding box center [674, 443] width 208 height 48
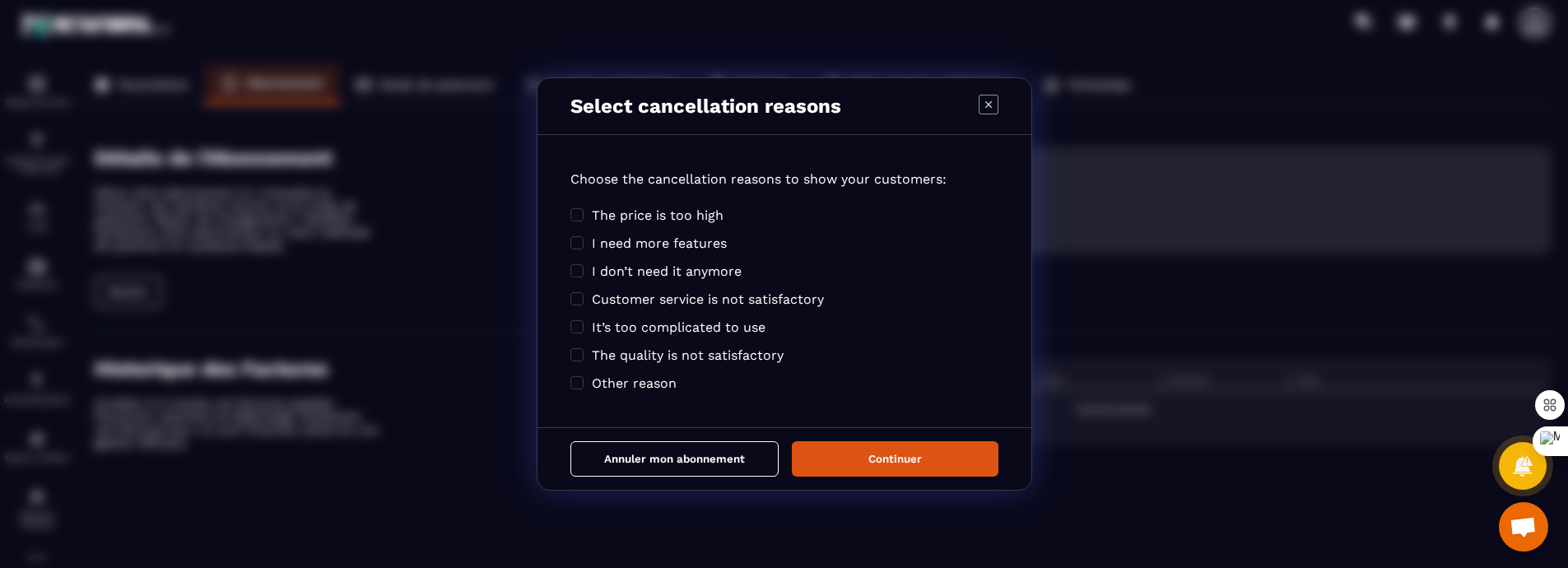
click at [652, 476] on button "Annuler mon abonnement" at bounding box center [674, 459] width 208 height 36
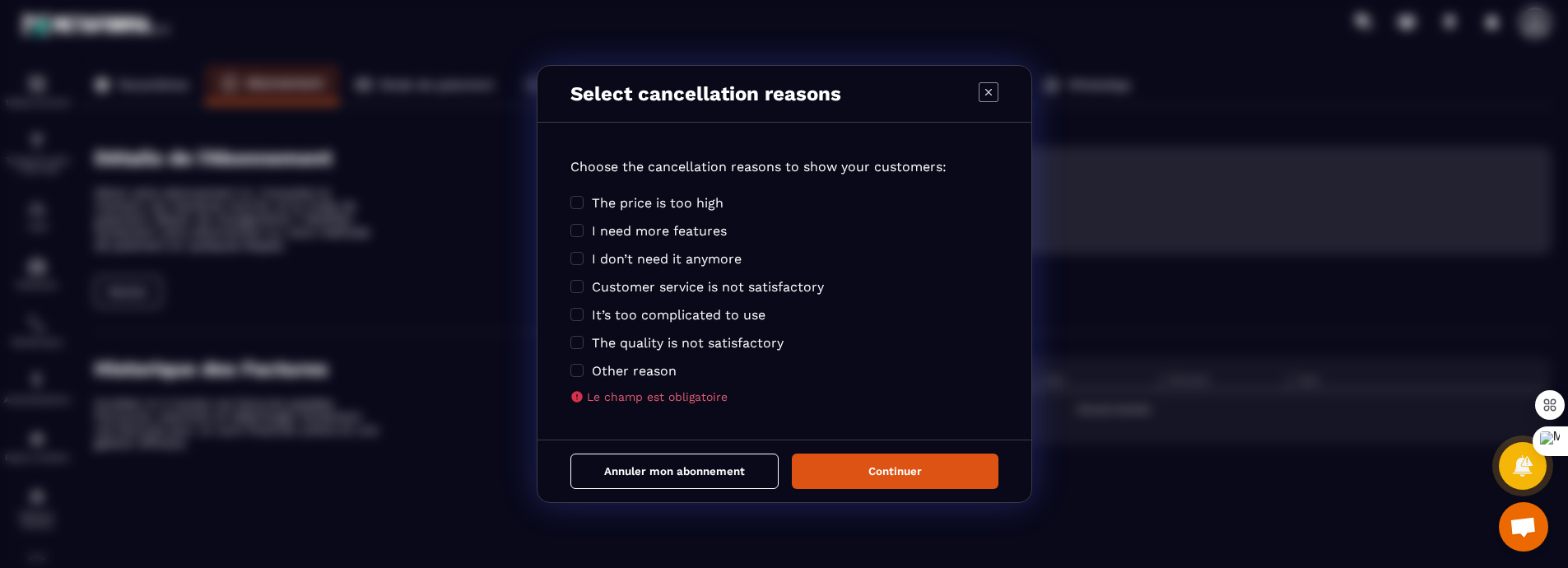
click at [600, 398] on div "The price is too high I need more features I don’t need it anymore Customer ser…" at bounding box center [785, 297] width 428 height 212
click at [595, 379] on span "Other reason" at bounding box center [634, 371] width 85 height 16
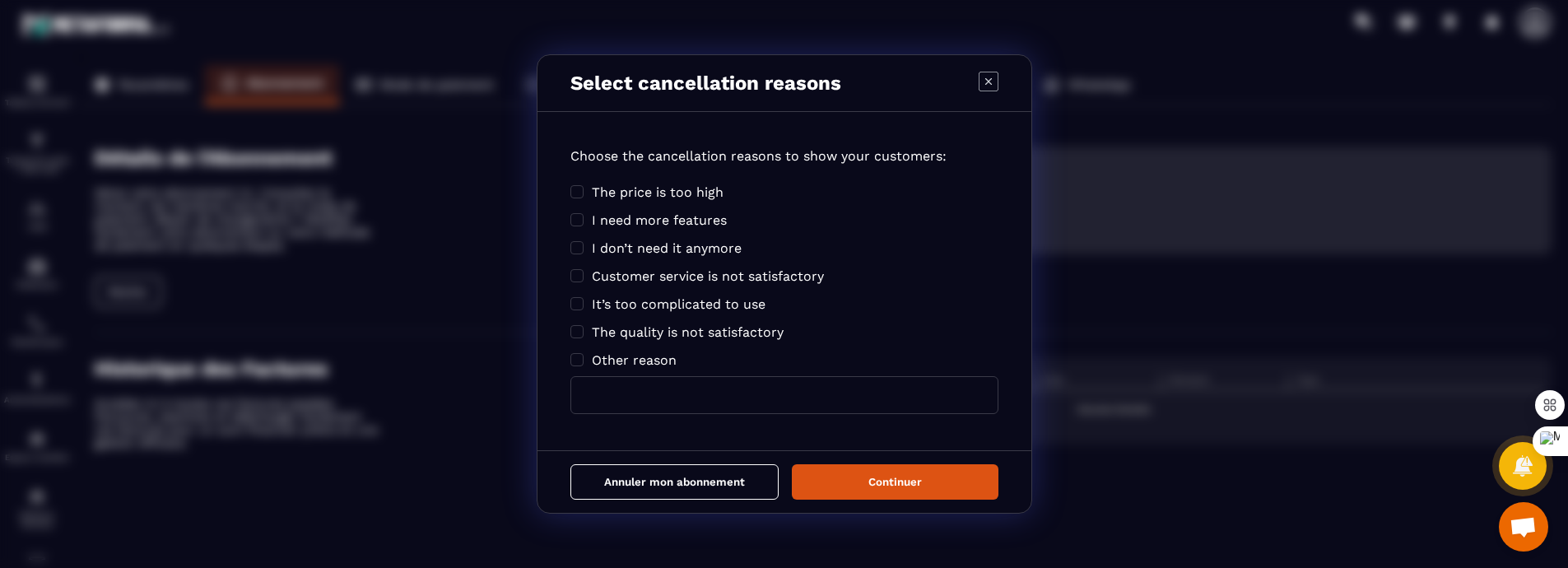
click at [630, 415] on input "Modal window" at bounding box center [785, 396] width 428 height 38
type input "*"
type input "**********"
click at [649, 500] on button "Annuler mon abonnement" at bounding box center [674, 482] width 208 height 36
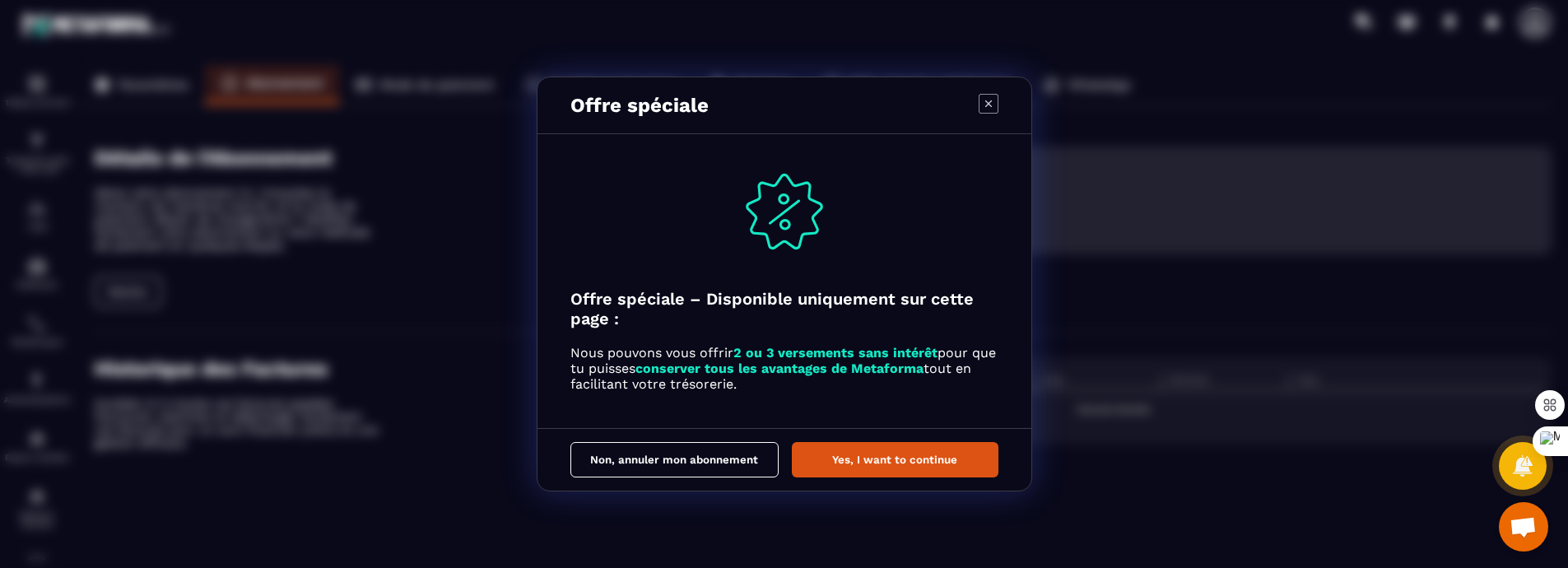
scroll to position [8, 0]
click at [680, 475] on button "Non, annuler mon abonnement" at bounding box center [674, 460] width 208 height 36
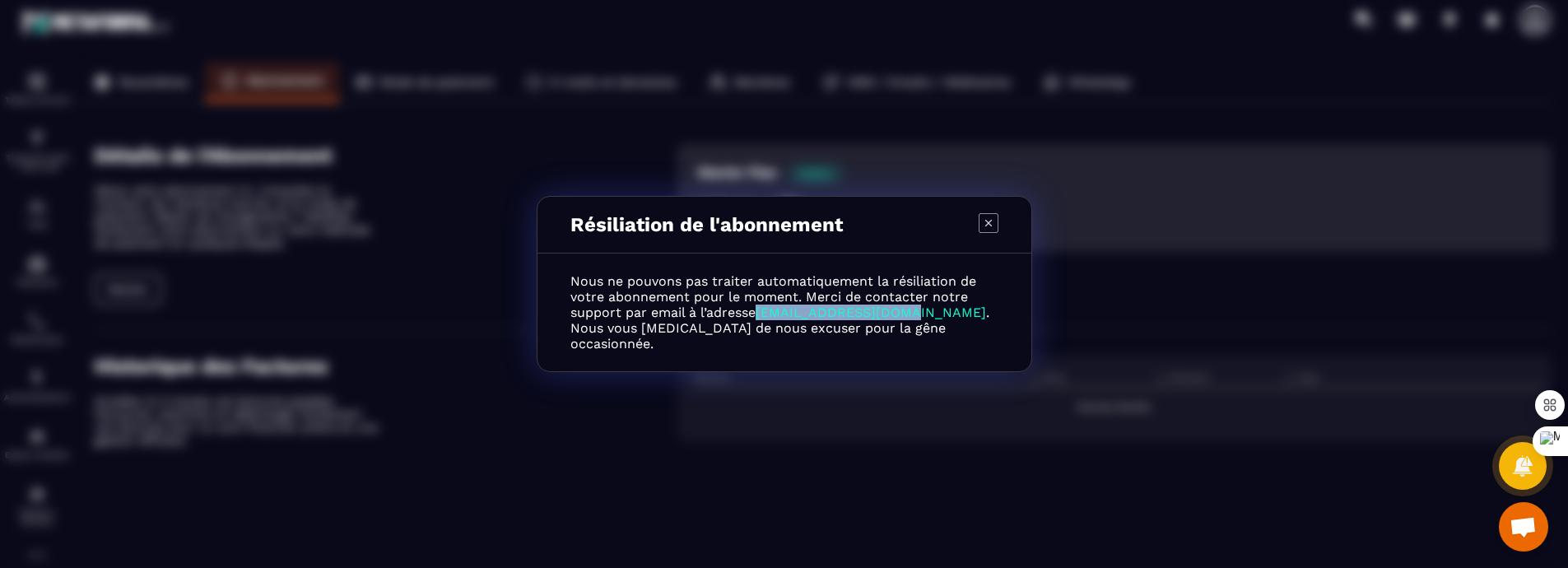
drag, startPoint x: 893, startPoint y: 326, endPoint x: 783, endPoint y: 330, distance: 110.1
click at [764, 328] on p "Nous ne pouvons pas traiter automatiquement la résiliation de votre abonnement …" at bounding box center [785, 312] width 428 height 79
copy span "[EMAIL_ADDRESS][DOMAIN_NAME]"
